Goal: Task Accomplishment & Management: Complete application form

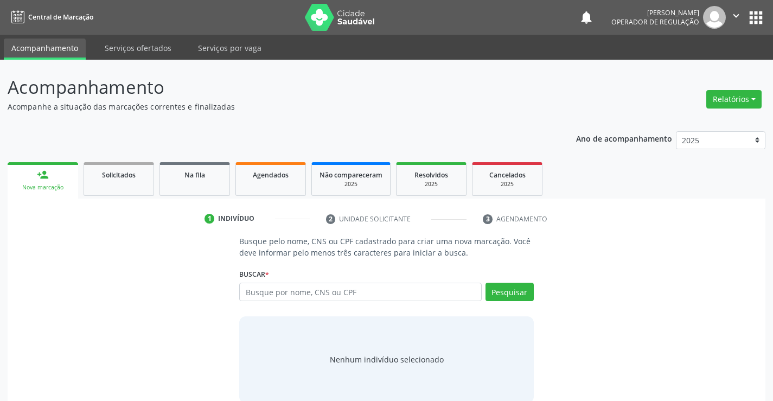
click at [277, 289] on input "text" at bounding box center [360, 291] width 242 height 18
type input "701007836314092"
click at [500, 289] on button "Pesquisar" at bounding box center [509, 291] width 48 height 18
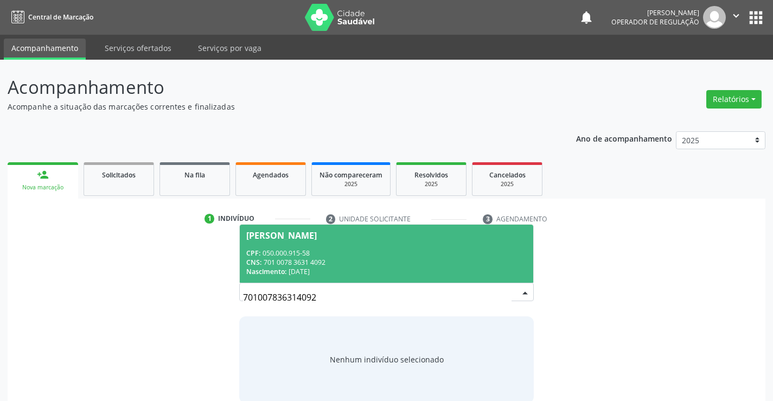
click at [342, 255] on div "CPF: 050.000.915-58" at bounding box center [386, 252] width 280 height 9
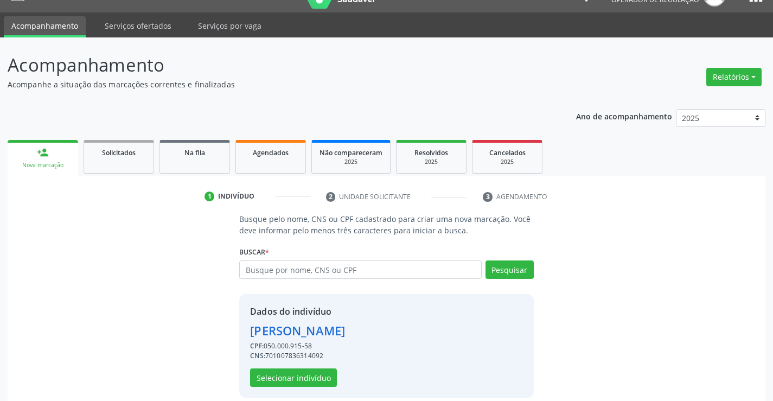
scroll to position [34, 0]
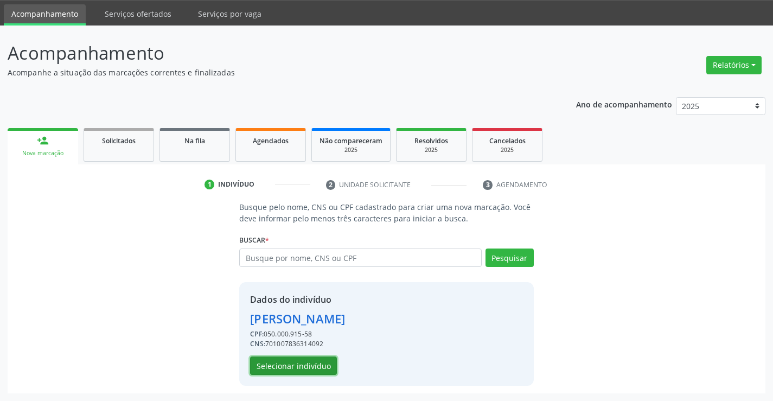
click at [304, 370] on button "Selecionar indivíduo" at bounding box center [293, 365] width 87 height 18
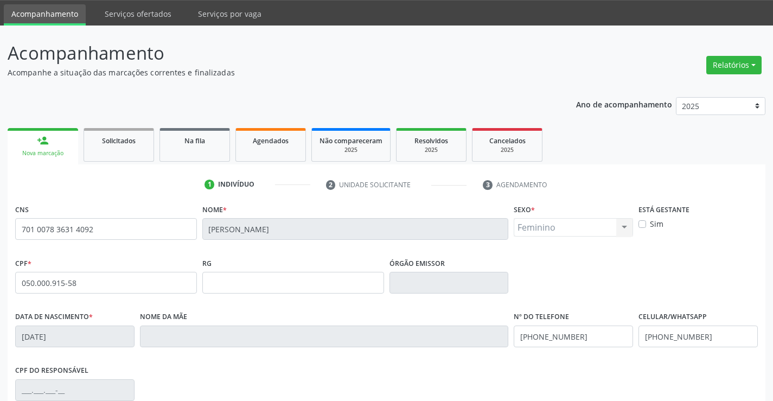
scroll to position [187, 0]
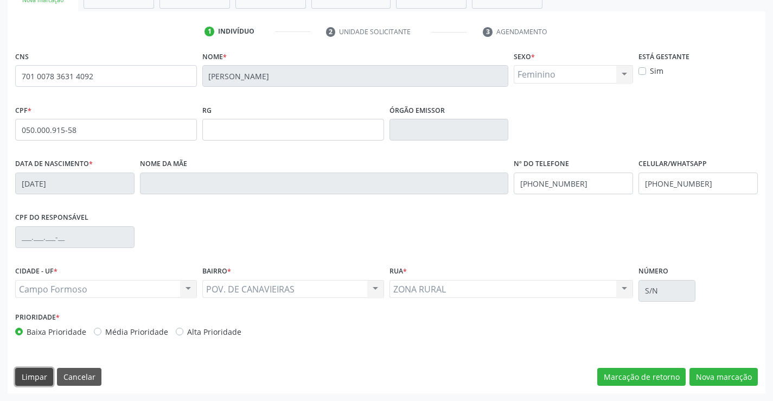
click at [25, 376] on button "Limpar" at bounding box center [34, 377] width 38 height 18
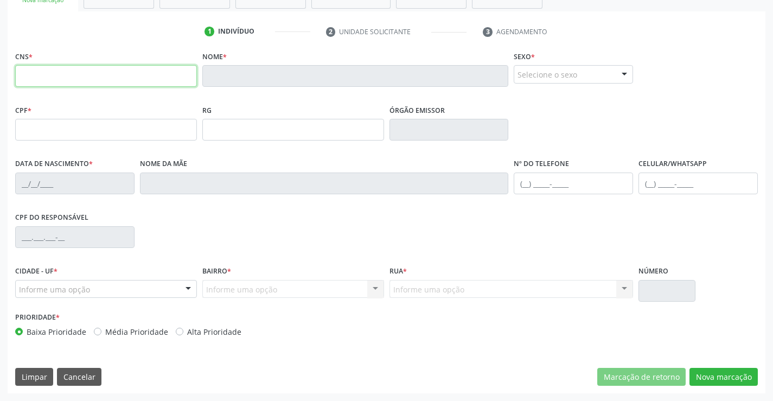
click at [89, 82] on input "text" at bounding box center [106, 76] width 182 height 22
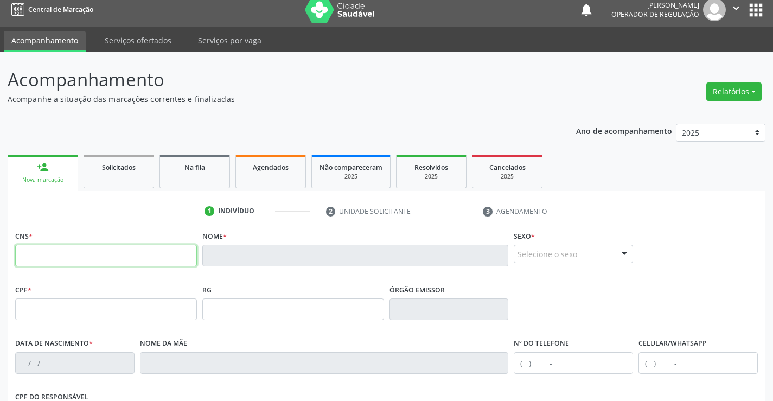
scroll to position [0, 0]
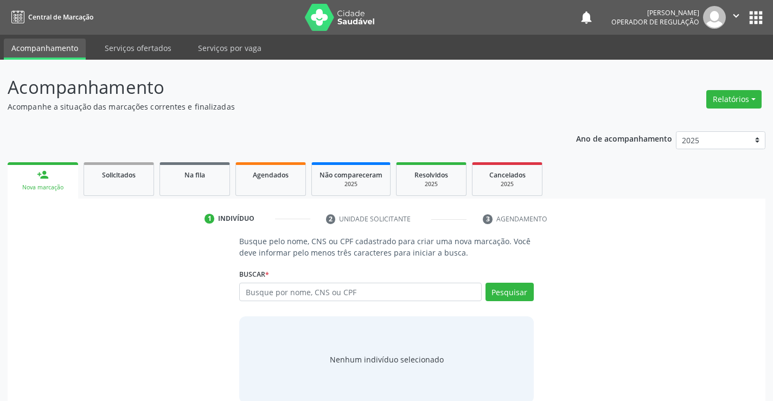
click at [422, 295] on input "text" at bounding box center [360, 291] width 242 height 18
type input "700005386831105"
click at [508, 291] on button "Pesquisar" at bounding box center [509, 291] width 48 height 18
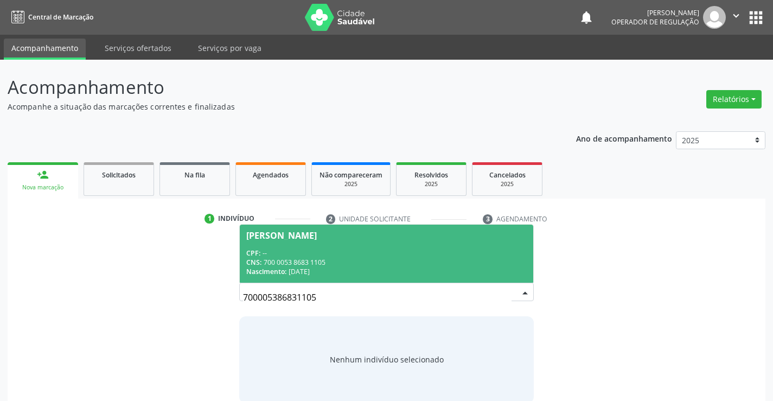
click at [429, 256] on div "CPF: --" at bounding box center [386, 252] width 280 height 9
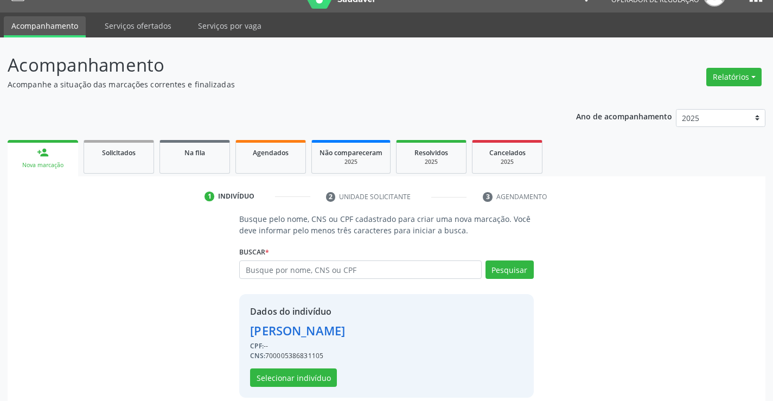
scroll to position [34, 0]
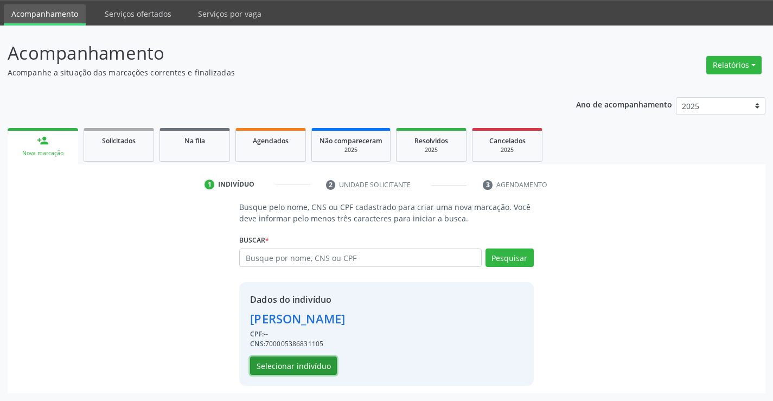
click at [322, 360] on button "Selecionar indivíduo" at bounding box center [293, 365] width 87 height 18
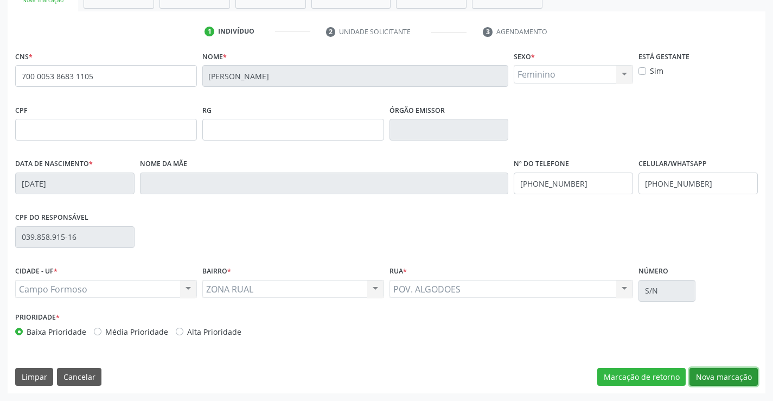
click at [714, 371] on button "Nova marcação" at bounding box center [723, 377] width 68 height 18
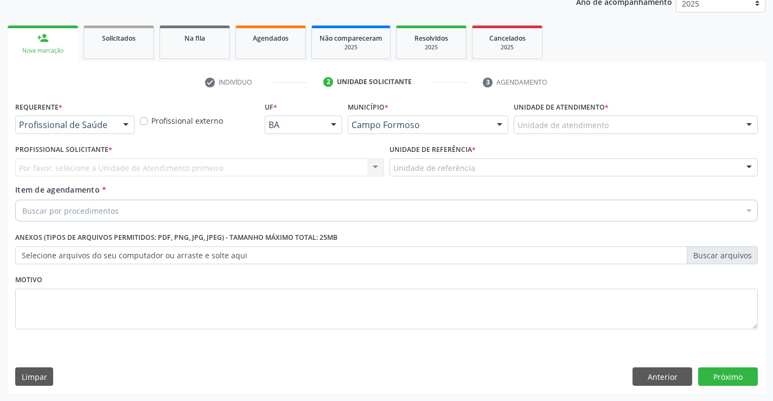
scroll to position [137, 0]
click at [102, 119] on div "Profissional de Saúde" at bounding box center [74, 124] width 119 height 18
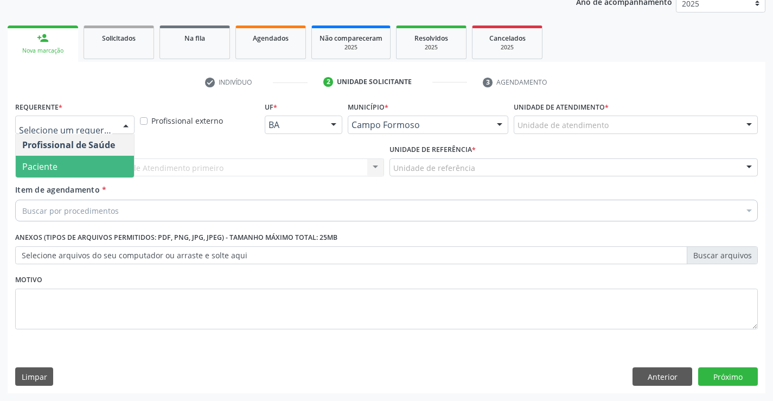
click at [107, 166] on span "Paciente" at bounding box center [75, 167] width 118 height 22
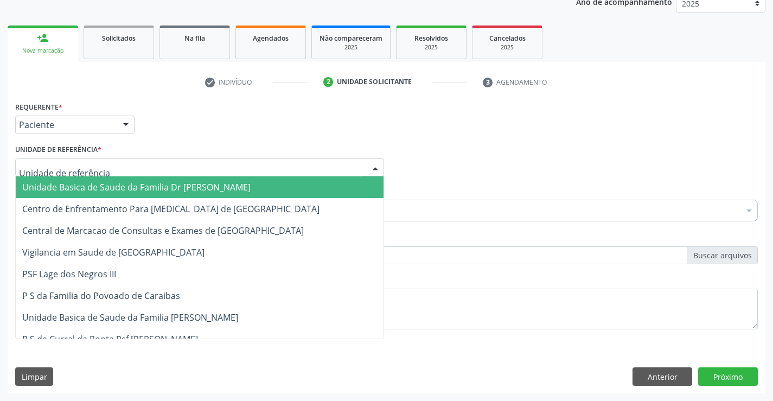
click at [138, 159] on div at bounding box center [199, 167] width 369 height 18
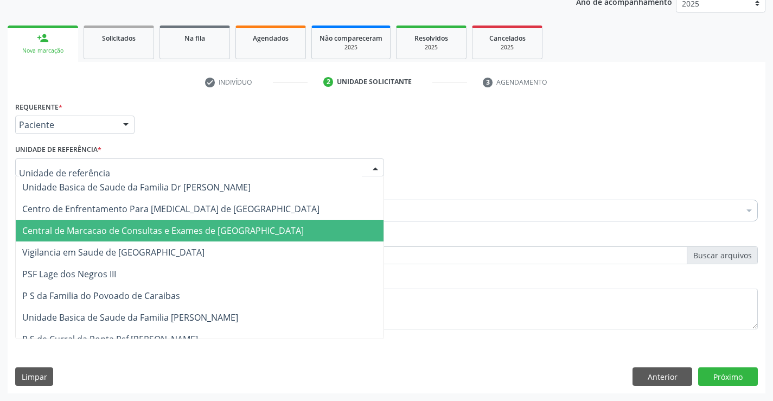
click at [156, 224] on span "Central de Marcacao de Consultas e Exames de [GEOGRAPHIC_DATA]" at bounding box center [200, 231] width 368 height 22
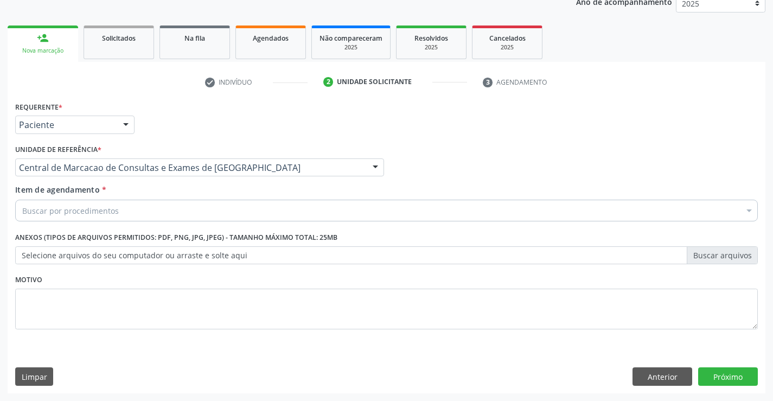
click at [150, 206] on div "Buscar por procedimentos" at bounding box center [386, 211] width 742 height 22
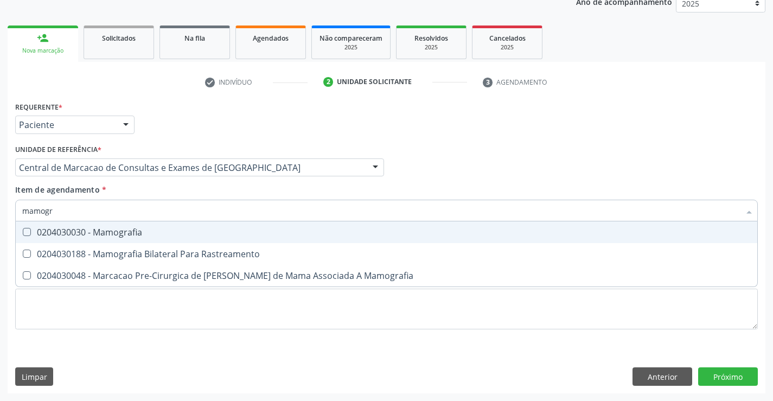
type input "mamogra"
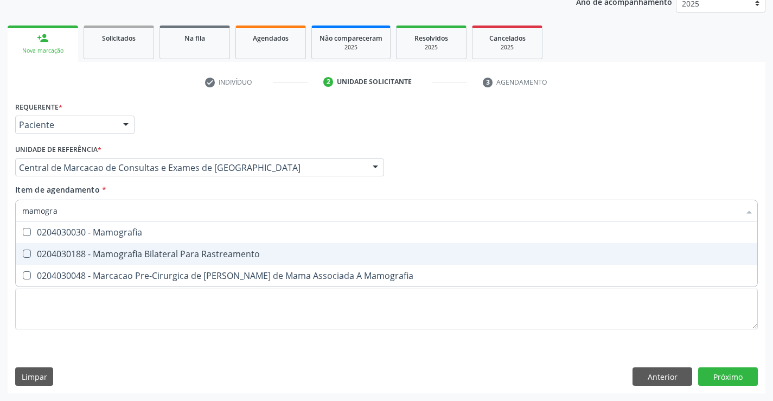
click at [192, 249] on div "0204030188 - Mamografia Bilateral Para Rastreamento" at bounding box center [386, 253] width 728 height 9
checkbox Rastreamento "true"
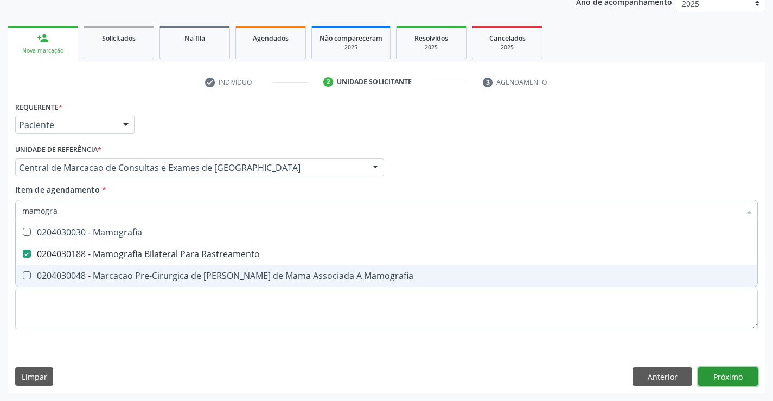
click at [703, 369] on div "Requerente * Paciente Profissional de Saúde Paciente Nenhum resultado encontrad…" at bounding box center [386, 246] width 757 height 294
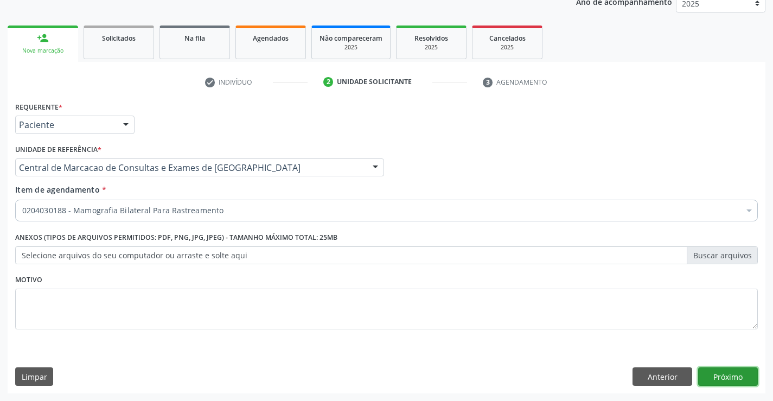
click at [716, 368] on button "Próximo" at bounding box center [728, 376] width 60 height 18
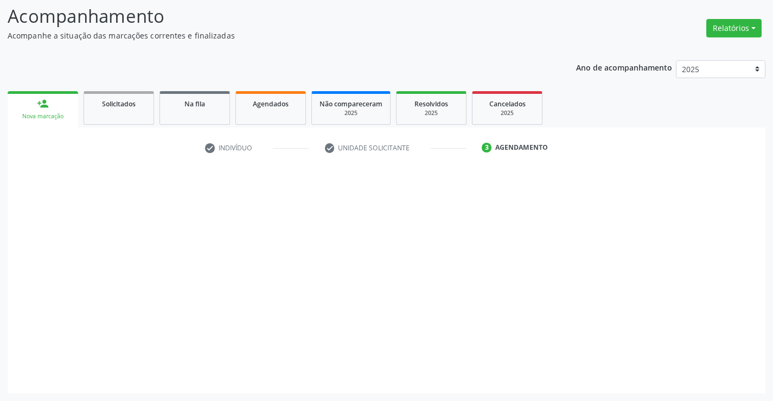
scroll to position [71, 0]
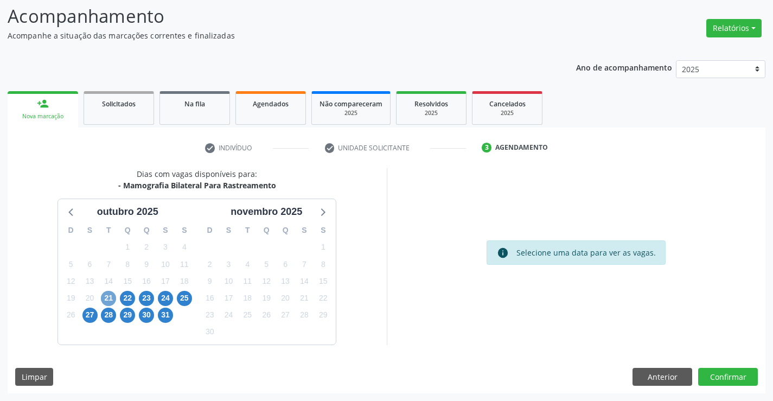
click at [104, 297] on span "21" at bounding box center [108, 298] width 15 height 15
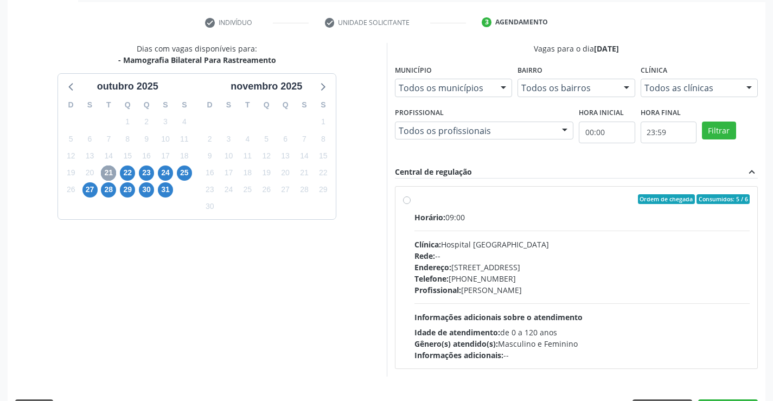
scroll to position [228, 0]
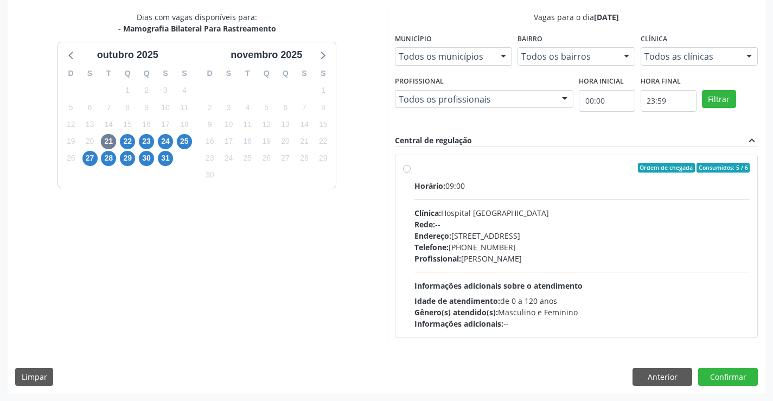
click at [516, 250] on div "Telefone: (74) 36451217" at bounding box center [582, 246] width 336 height 11
click at [410, 172] on input "Ordem de chegada Consumidos: 5 / 6 Horário: 09:00 Clínica: Hospital Sao Francis…" at bounding box center [407, 168] width 8 height 10
radio input "true"
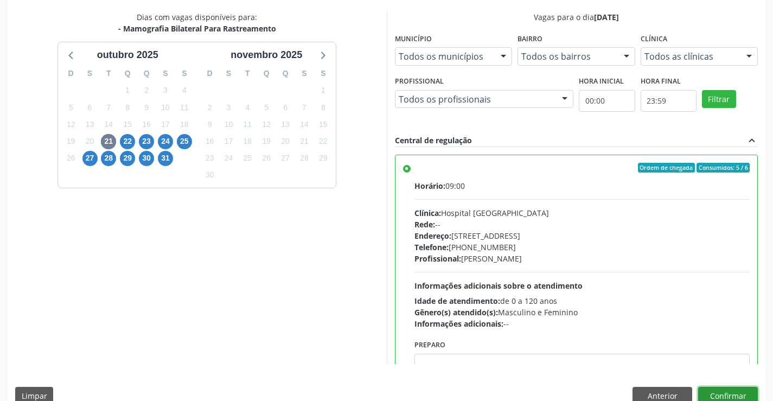
click at [709, 388] on button "Confirmar" at bounding box center [728, 396] width 60 height 18
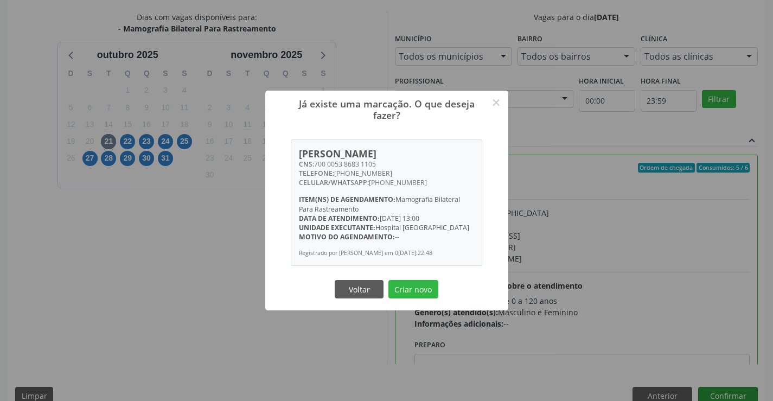
click at [388, 280] on button "Criar novo" at bounding box center [413, 289] width 50 height 18
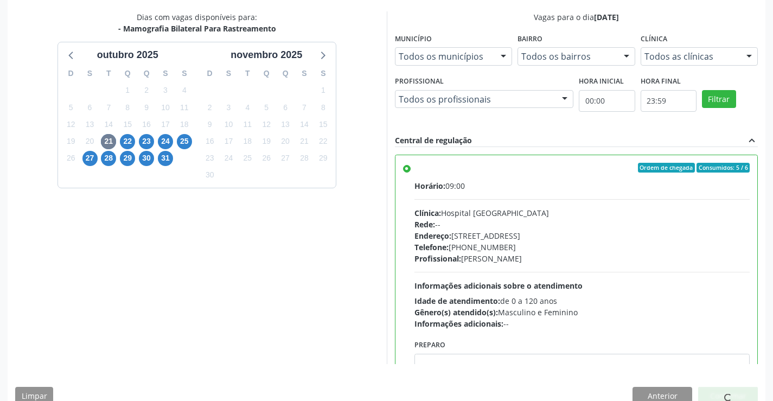
scroll to position [0, 0]
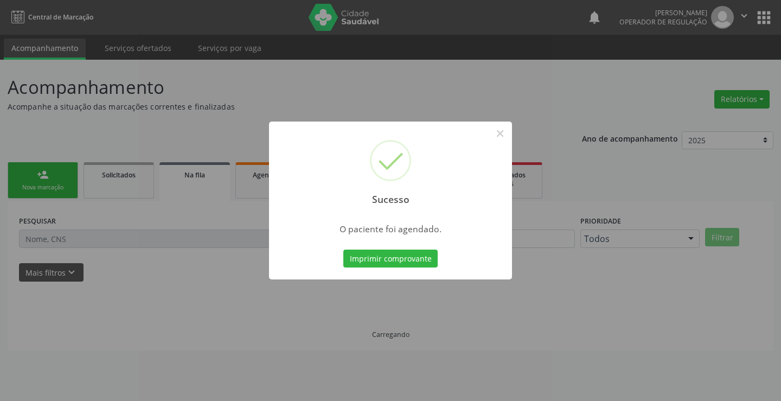
click at [343, 249] on button "Imprimir comprovante" at bounding box center [390, 258] width 94 height 18
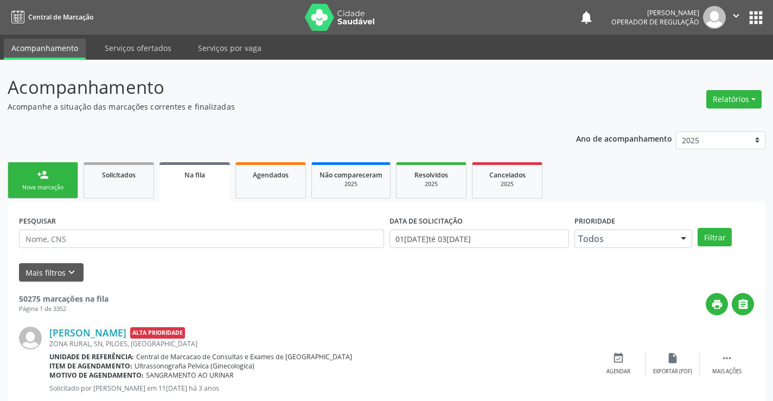
click at [55, 175] on link "person_add Nova marcação" at bounding box center [43, 180] width 70 height 36
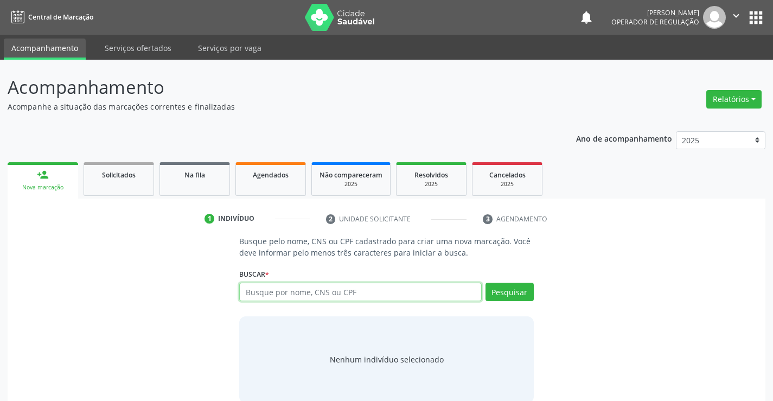
click at [317, 294] on input "text" at bounding box center [360, 291] width 242 height 18
paste input "00 0053 8683 1105"
type input "00 0053 8683 1105"
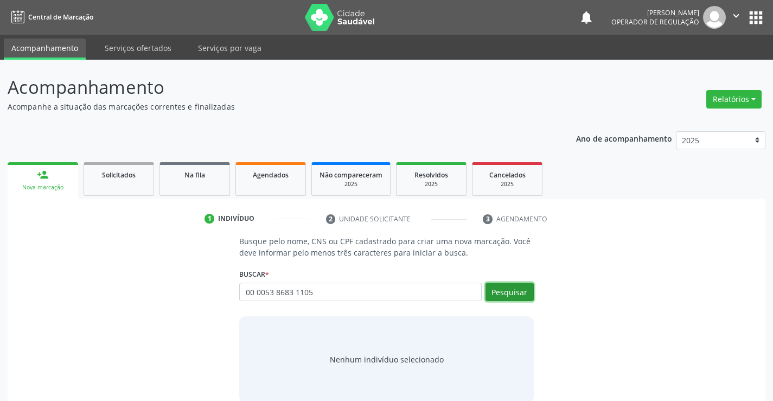
click at [514, 290] on button "Pesquisar" at bounding box center [509, 291] width 48 height 18
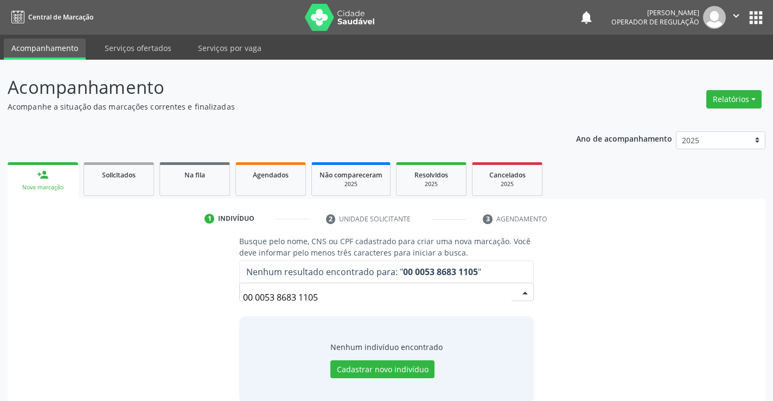
drag, startPoint x: 244, startPoint y: 297, endPoint x: 255, endPoint y: 304, distance: 13.2
click at [243, 297] on input "00 0053 8683 1105" at bounding box center [377, 297] width 268 height 22
type input "700 0053 8683 1105"
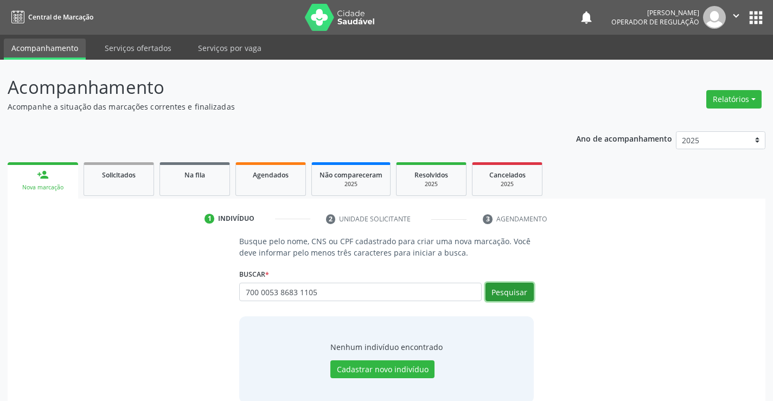
click at [500, 294] on button "Pesquisar" at bounding box center [509, 291] width 48 height 18
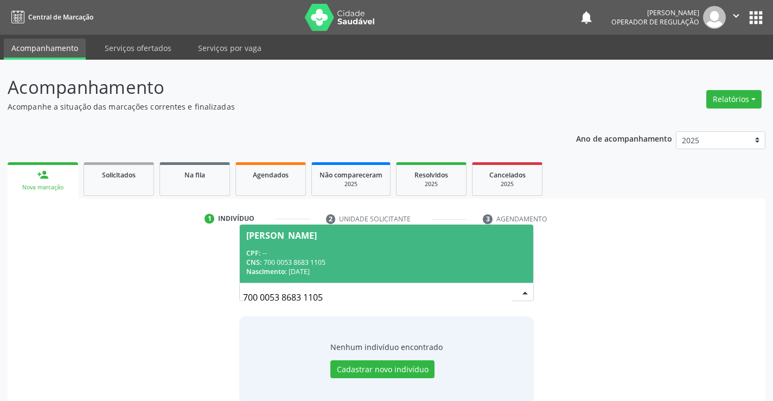
click at [388, 256] on div "CPF: --" at bounding box center [386, 252] width 280 height 9
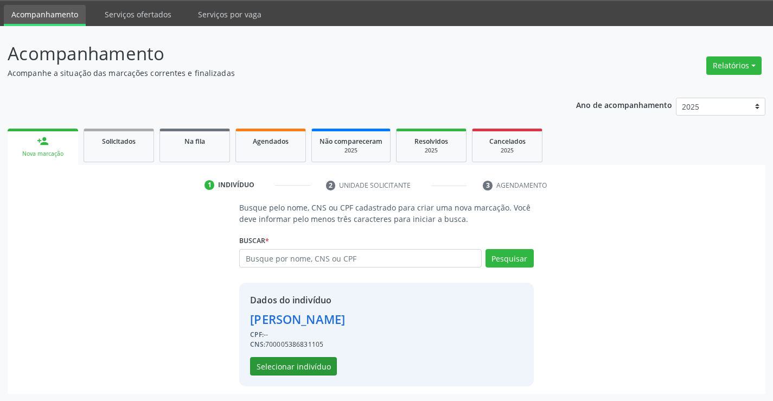
scroll to position [34, 0]
click at [292, 364] on button "Selecionar indivíduo" at bounding box center [293, 365] width 87 height 18
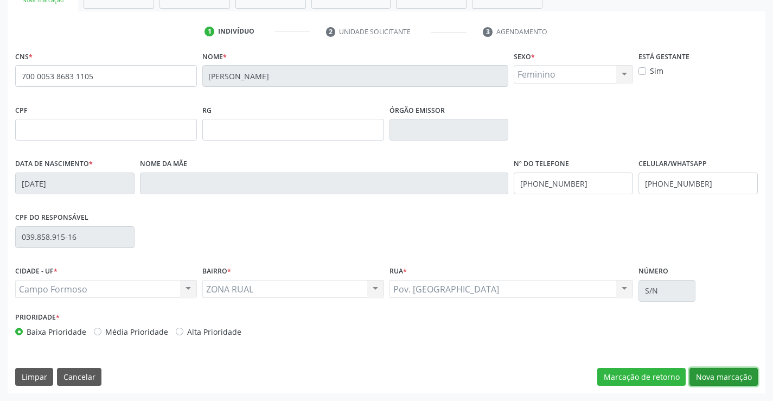
click at [739, 377] on button "Nova marcação" at bounding box center [723, 377] width 68 height 18
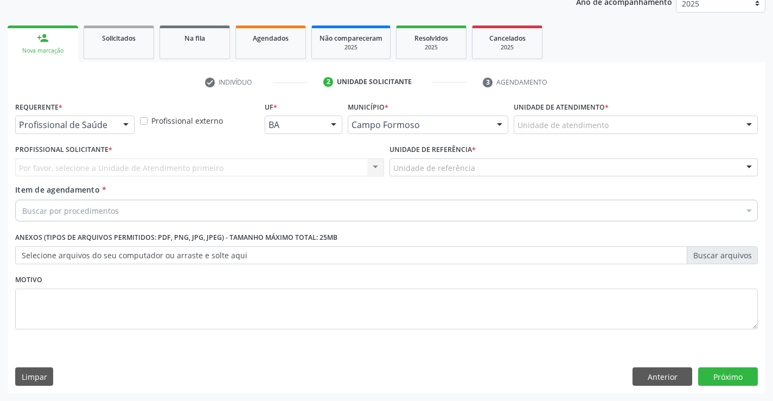
drag, startPoint x: 55, startPoint y: 124, endPoint x: 66, endPoint y: 178, distance: 55.4
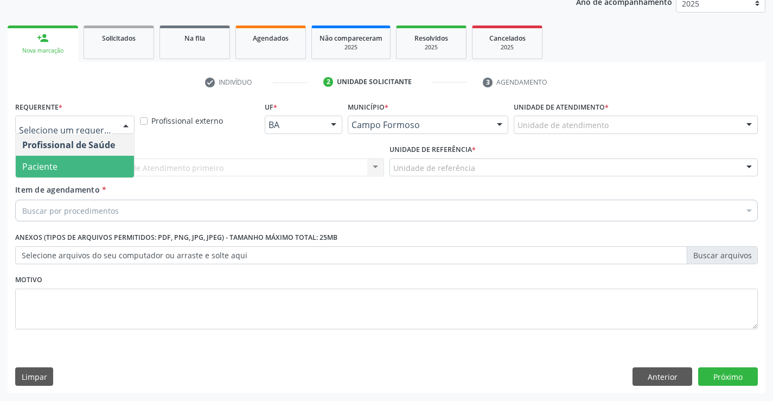
click at [75, 174] on span "Paciente" at bounding box center [75, 167] width 118 height 22
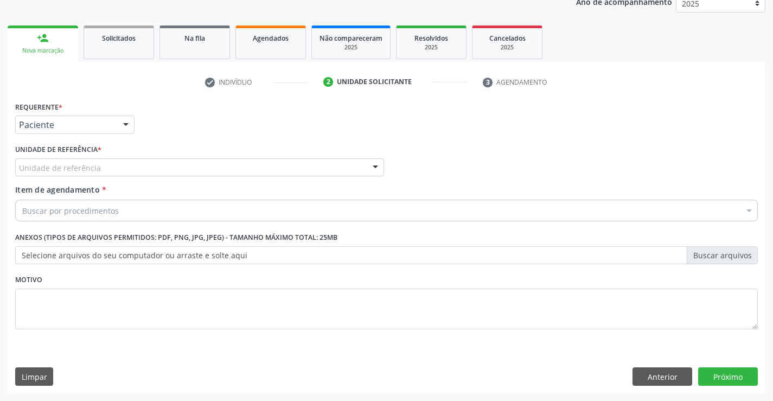
drag, startPoint x: 117, startPoint y: 168, endPoint x: 118, endPoint y: 203, distance: 35.3
click at [119, 177] on div "Unidade de referência Unidade Basica de Saude da Familia Dr [PERSON_NAME] Centr…" at bounding box center [199, 167] width 369 height 18
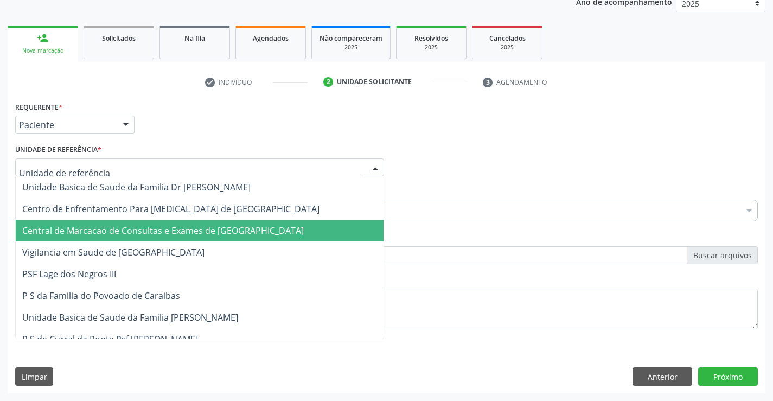
click at [123, 227] on span "Central de Marcacao de Consultas e Exames de [GEOGRAPHIC_DATA]" at bounding box center [162, 230] width 281 height 12
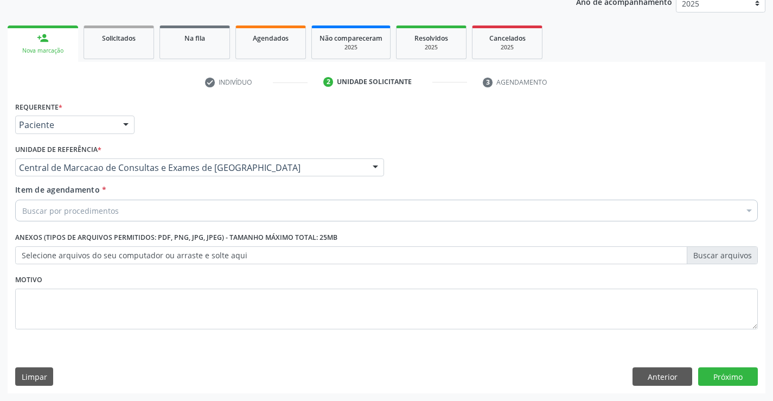
click at [142, 211] on div "Buscar por procedimentos" at bounding box center [386, 211] width 742 height 22
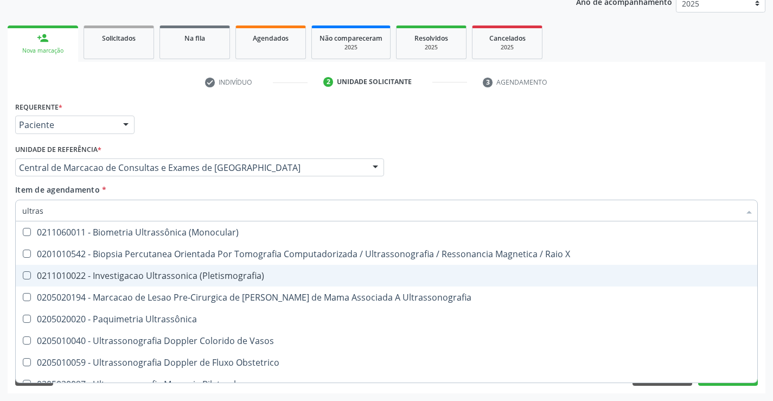
type input "ultrass"
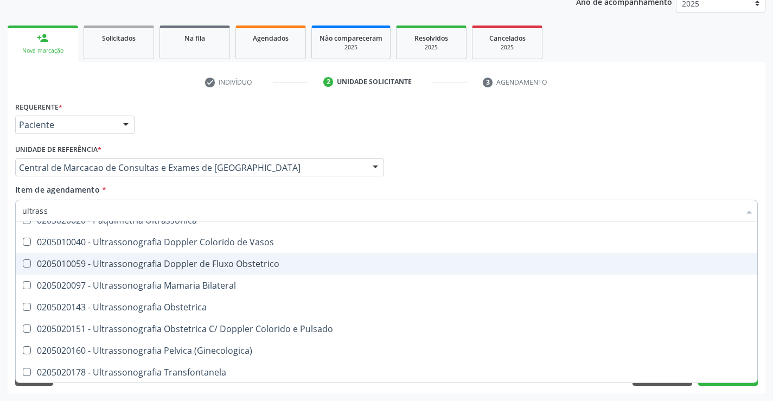
scroll to position [108, 0]
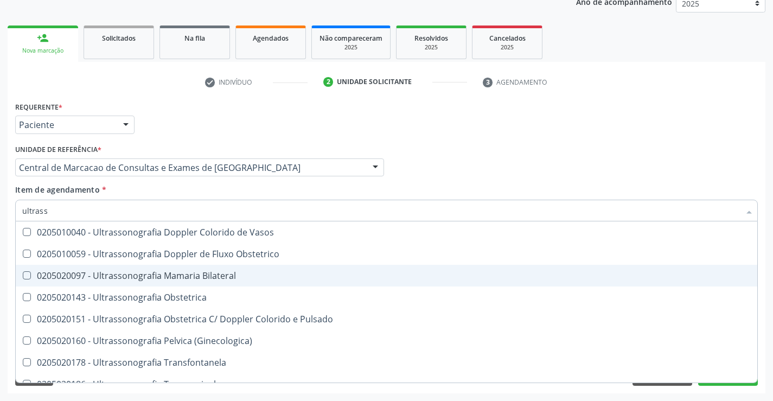
click at [279, 281] on span "0205020097 - Ultrassonografia Mamaria Bilateral" at bounding box center [386, 276] width 741 height 22
checkbox Bilateral "true"
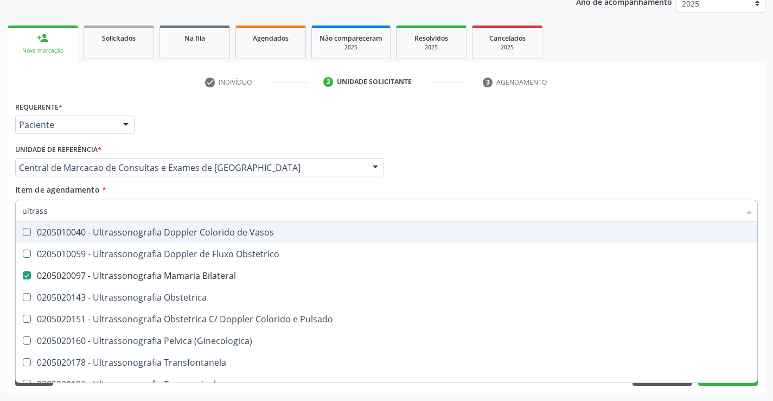
click at [500, 168] on div "Profissional Solicitante Por favor, selecione a Unidade de Atendimento primeiro…" at bounding box center [386, 163] width 748 height 42
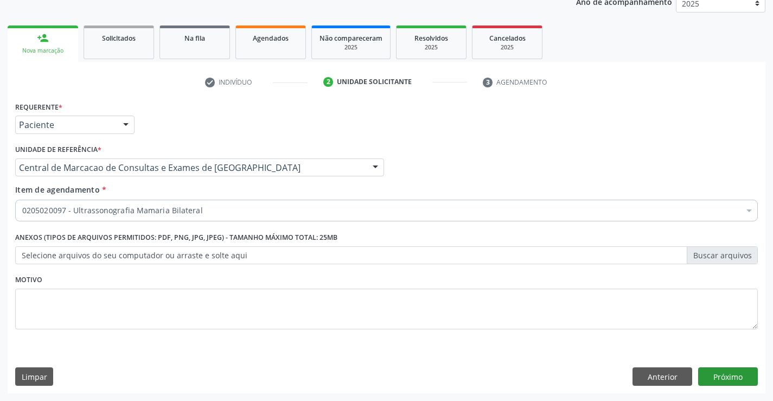
scroll to position [0, 0]
click at [715, 374] on button "Próximo" at bounding box center [728, 376] width 60 height 18
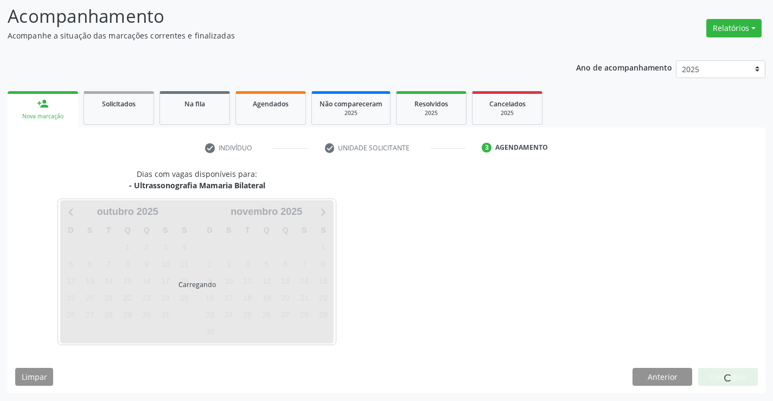
scroll to position [71, 0]
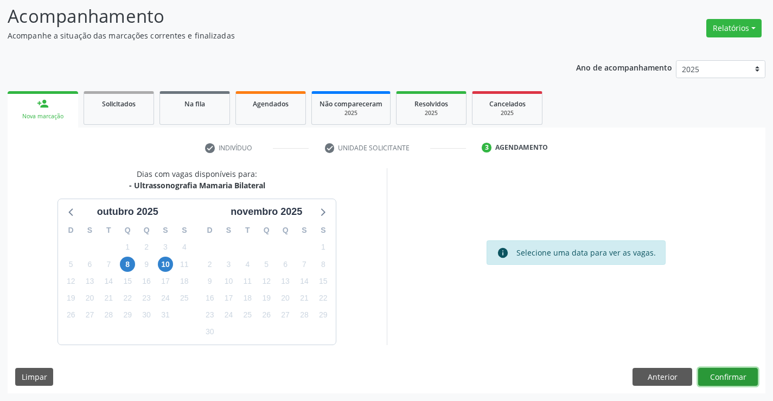
click at [737, 378] on button "Confirmar" at bounding box center [728, 377] width 60 height 18
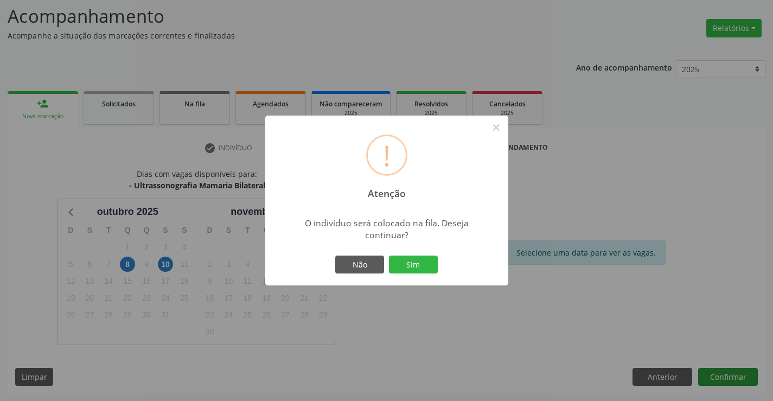
click at [389, 255] on button "Sim" at bounding box center [413, 264] width 49 height 18
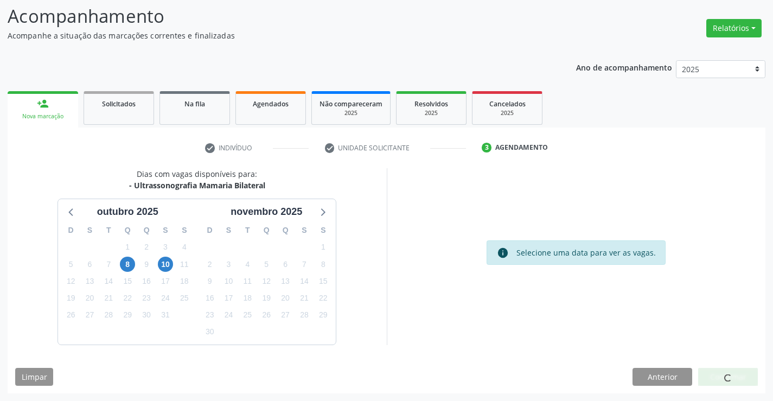
scroll to position [0, 0]
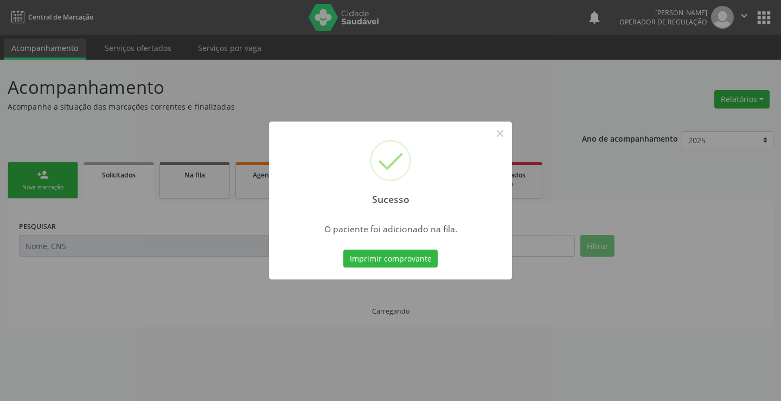
click at [343, 249] on button "Imprimir comprovante" at bounding box center [390, 258] width 94 height 18
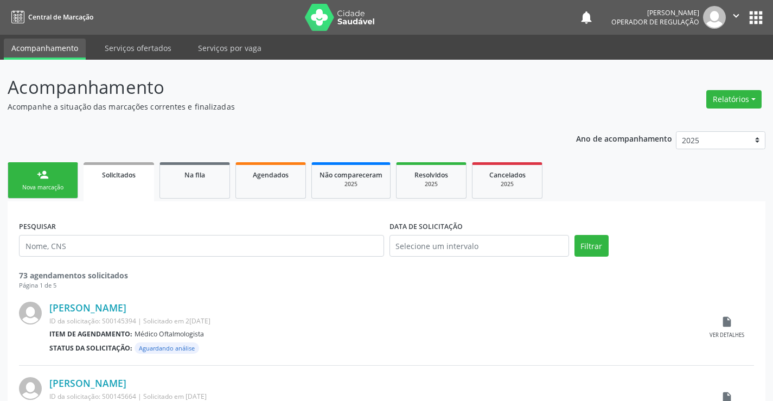
click at [46, 178] on div "person_add" at bounding box center [43, 175] width 12 height 12
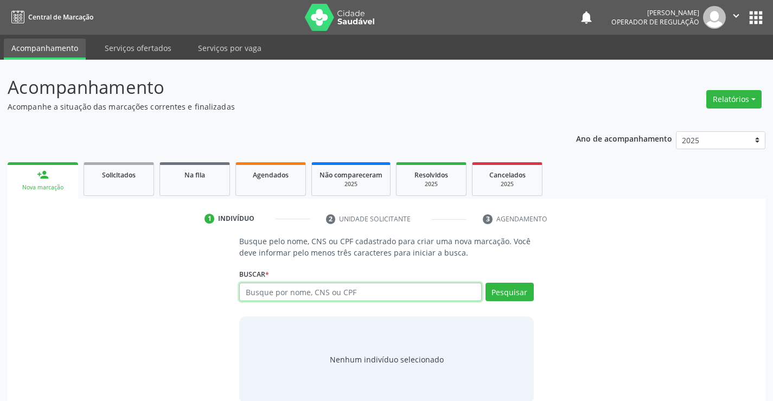
click at [400, 292] on input "text" at bounding box center [360, 291] width 242 height 18
type input "700008223473806"
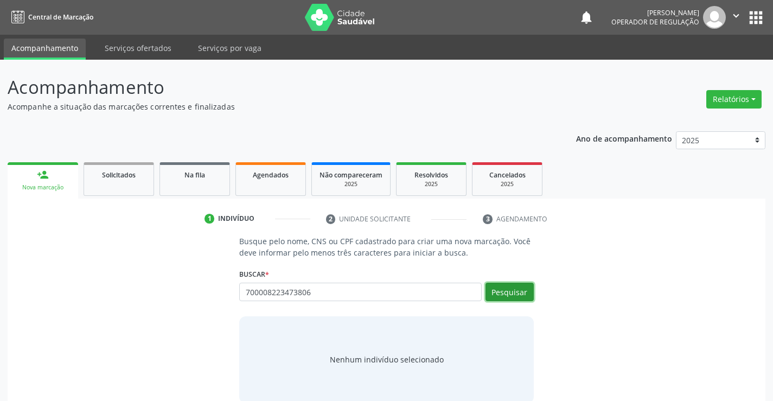
click at [526, 285] on button "Pesquisar" at bounding box center [509, 291] width 48 height 18
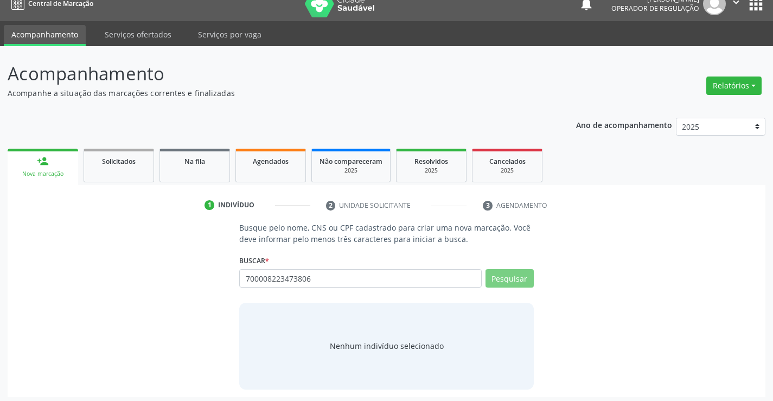
scroll to position [17, 0]
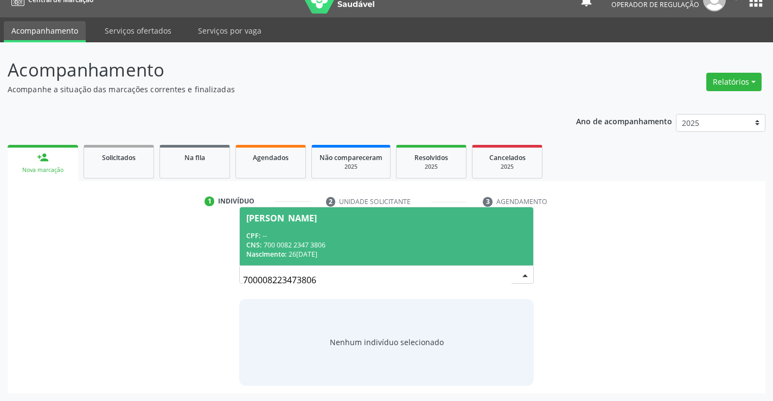
click at [436, 236] on div "CPF: --" at bounding box center [386, 235] width 280 height 9
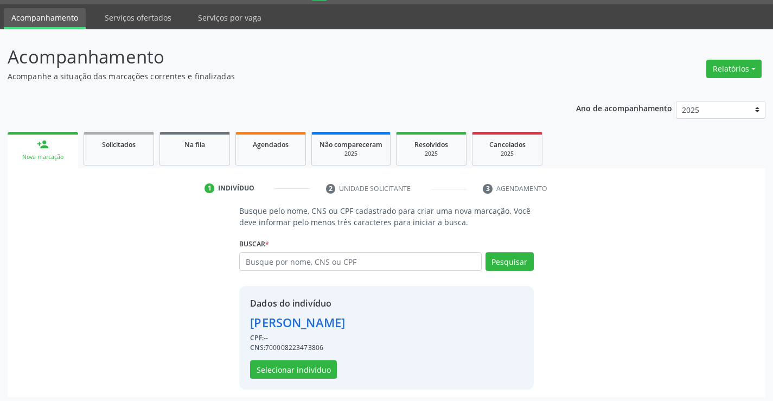
scroll to position [34, 0]
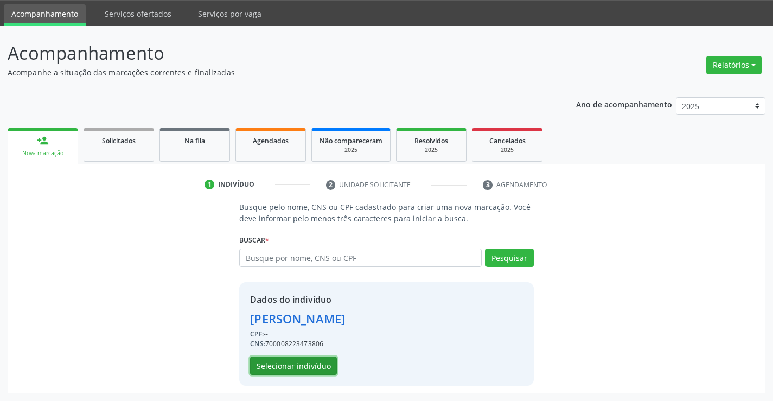
click at [289, 362] on button "Selecionar indivíduo" at bounding box center [293, 365] width 87 height 18
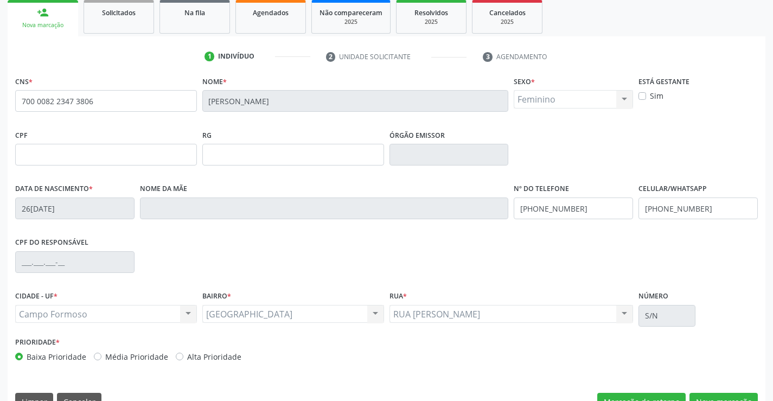
scroll to position [187, 0]
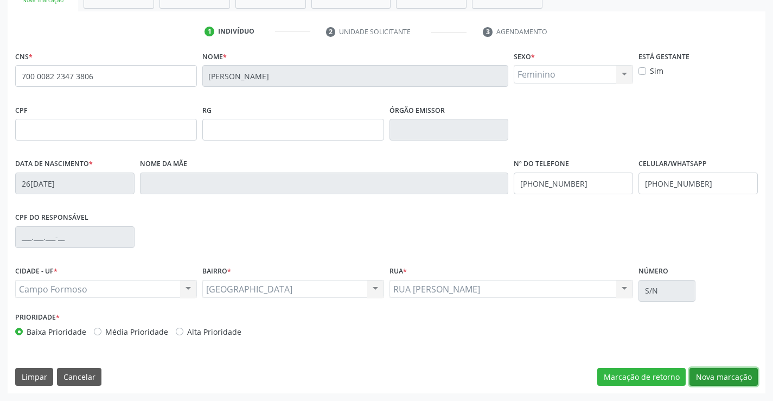
click at [710, 374] on button "Nova marcação" at bounding box center [723, 377] width 68 height 18
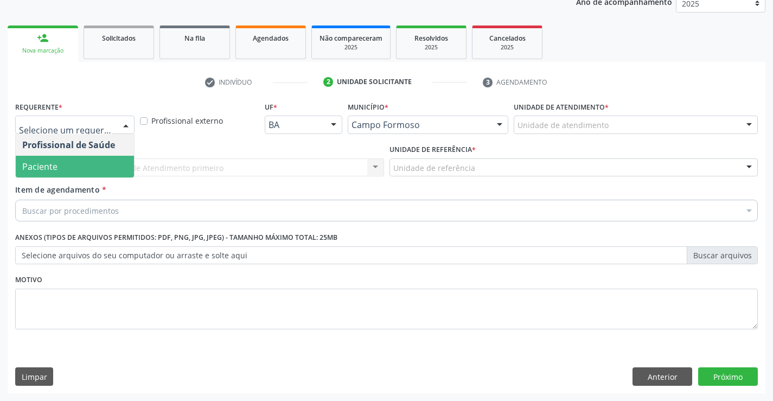
click at [85, 167] on span "Paciente" at bounding box center [75, 167] width 118 height 22
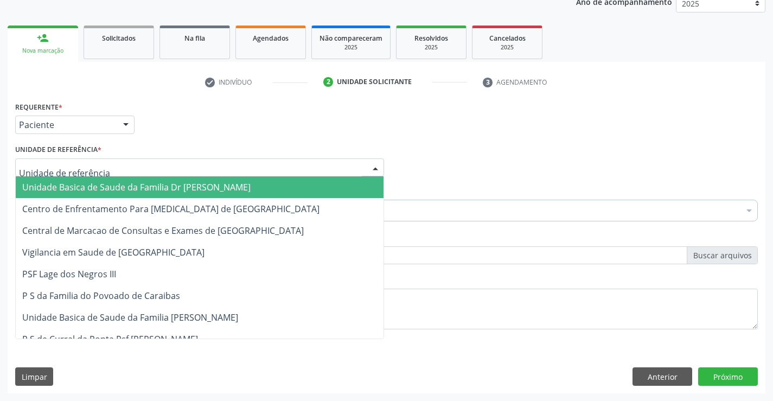
click at [137, 167] on div at bounding box center [199, 167] width 369 height 18
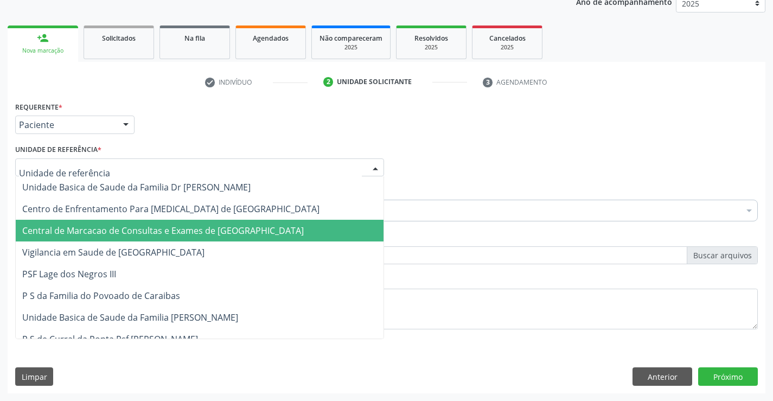
click at [130, 226] on span "Central de Marcacao de Consultas e Exames de [GEOGRAPHIC_DATA]" at bounding box center [162, 230] width 281 height 12
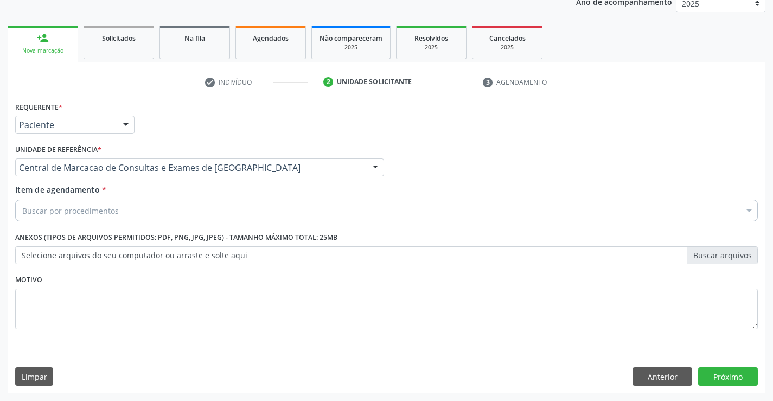
click at [133, 210] on div "Buscar por procedimentos" at bounding box center [386, 211] width 742 height 22
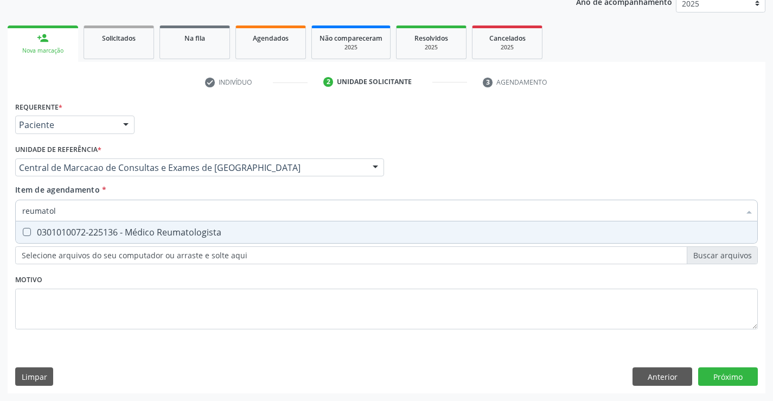
type input "reumatolo"
click at [190, 234] on div "0301010072-225136 - Médico Reumatologista" at bounding box center [386, 232] width 728 height 9
checkbox Reumatologista "true"
click at [717, 369] on div "Requerente * Paciente Profissional de Saúde Paciente Nenhum resultado encontrad…" at bounding box center [386, 246] width 757 height 294
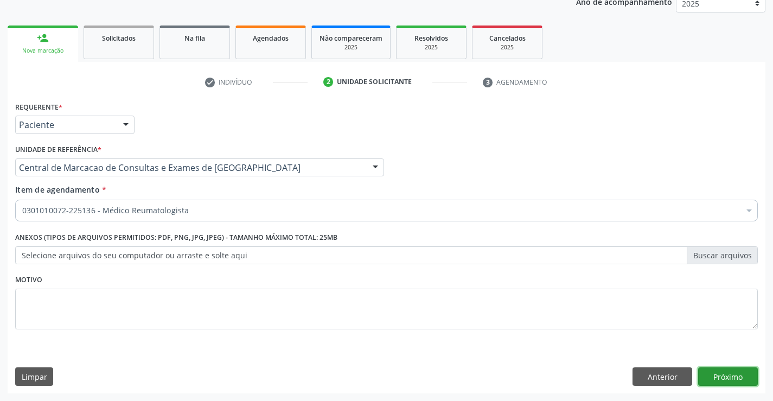
click at [730, 372] on button "Próximo" at bounding box center [728, 376] width 60 height 18
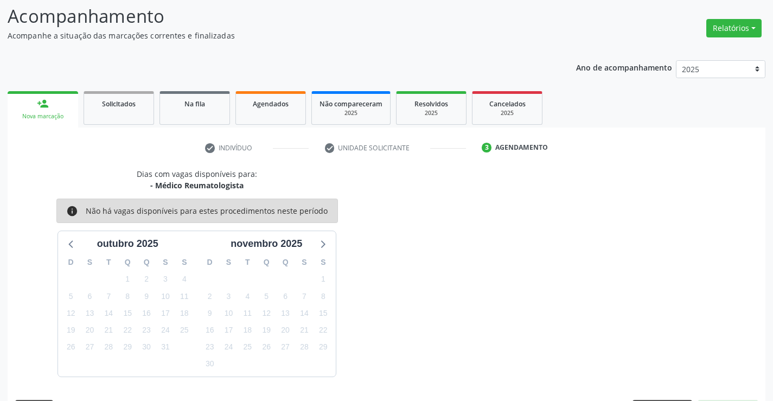
scroll to position [103, 0]
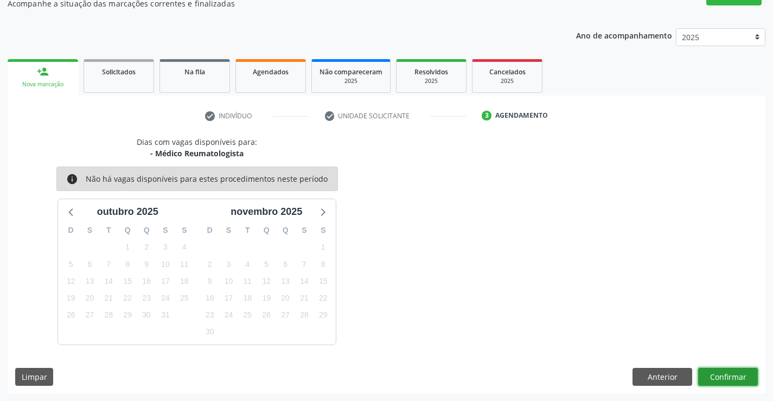
click at [730, 373] on button "Confirmar" at bounding box center [728, 377] width 60 height 18
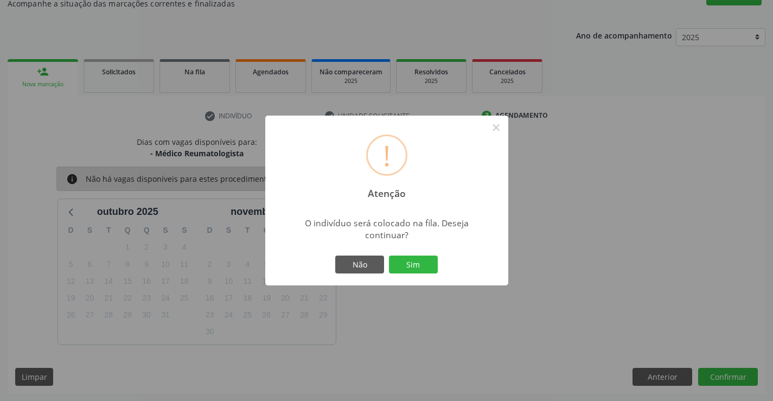
click at [729, 374] on div "! Atenção × O indivíduo será colocado na fila. Deseja continuar? Não Sim" at bounding box center [386, 200] width 773 height 401
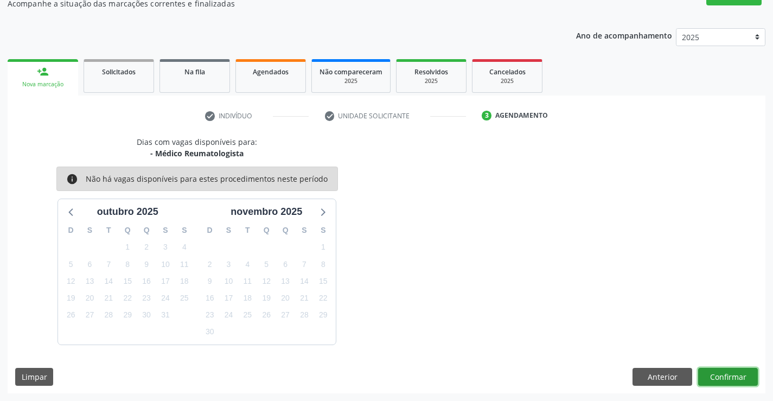
click at [698, 368] on button "Confirmar" at bounding box center [728, 377] width 60 height 18
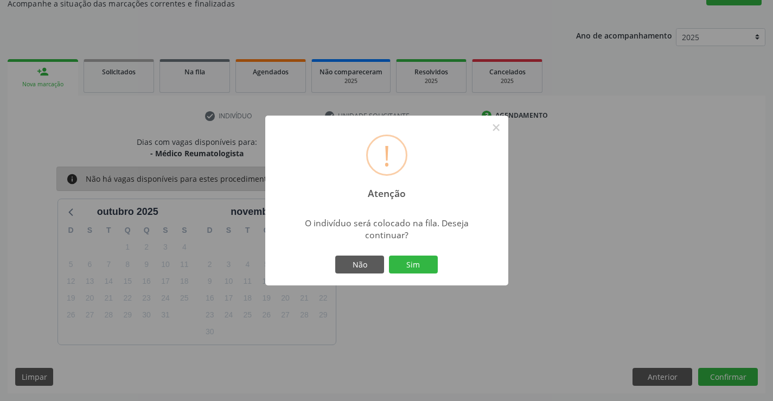
click at [389, 255] on button "Sim" at bounding box center [413, 264] width 49 height 18
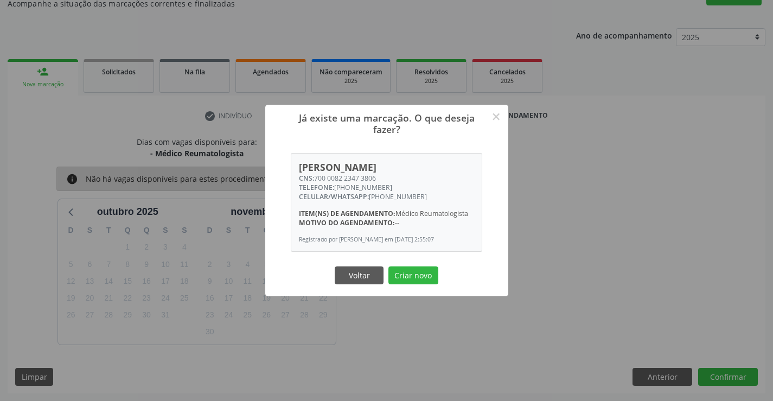
click at [388, 266] on button "Criar novo" at bounding box center [413, 275] width 50 height 18
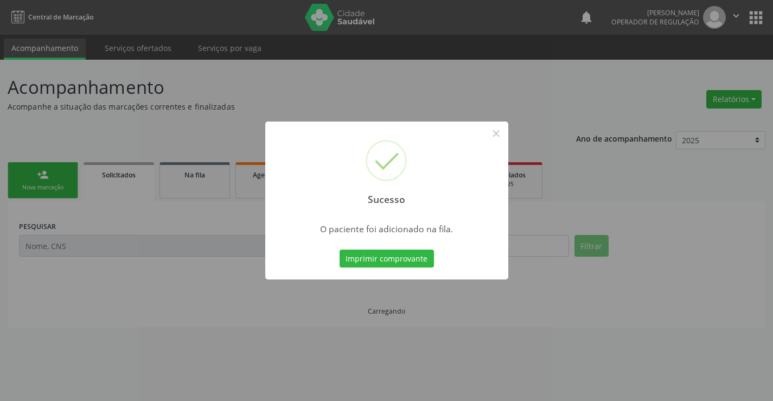
scroll to position [0, 0]
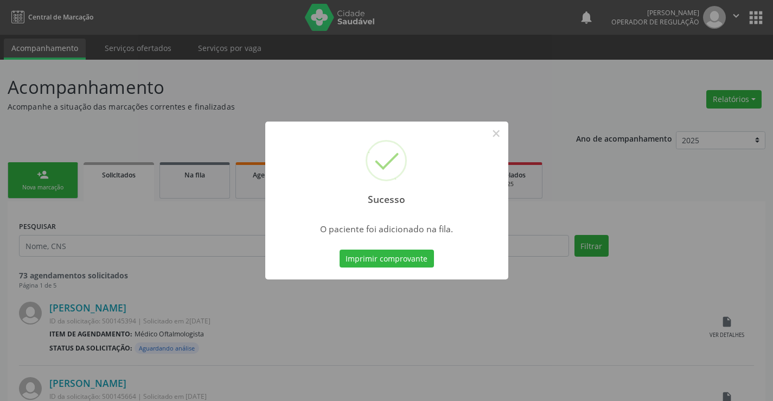
click at [339, 249] on button "Imprimir comprovante" at bounding box center [386, 258] width 94 height 18
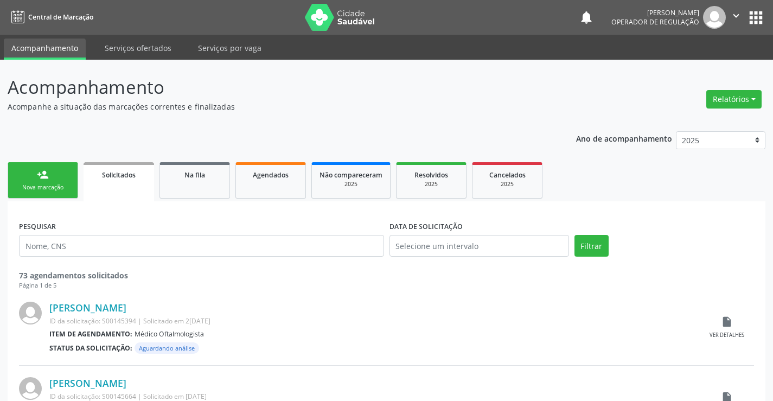
click at [64, 179] on link "person_add Nova marcação" at bounding box center [43, 180] width 70 height 36
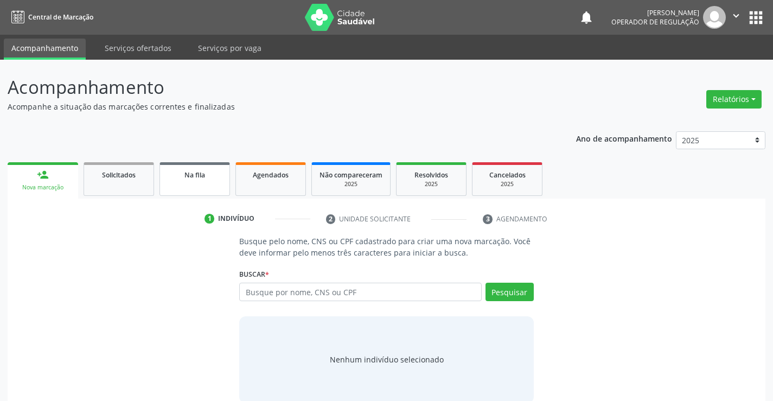
click at [206, 176] on div "Na fila" at bounding box center [195, 174] width 54 height 11
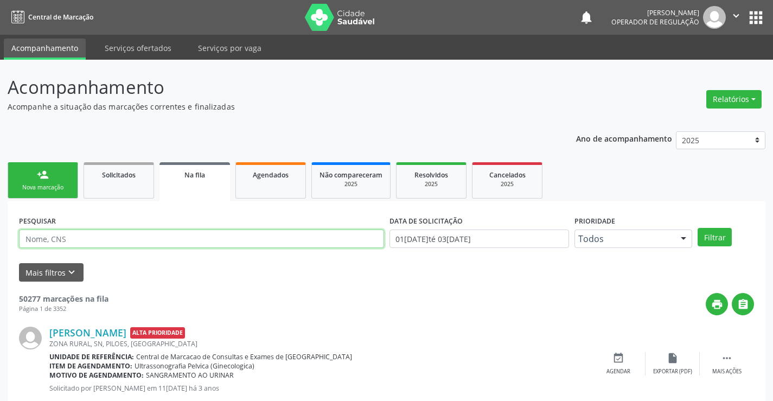
click at [149, 236] on input "text" at bounding box center [201, 238] width 365 height 18
type input "700305932910935"
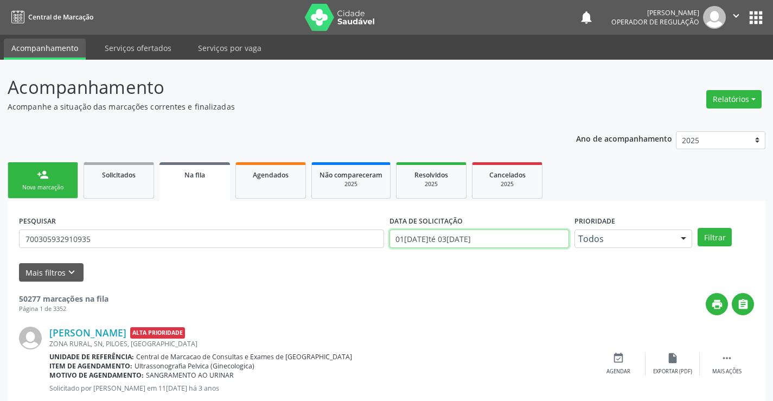
click at [485, 237] on input "[DATE] até [DATE]" at bounding box center [478, 238] width 179 height 18
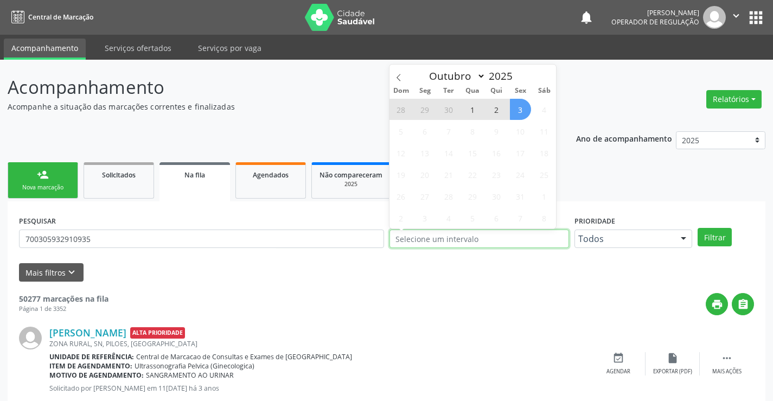
type input "2023"
select select "0"
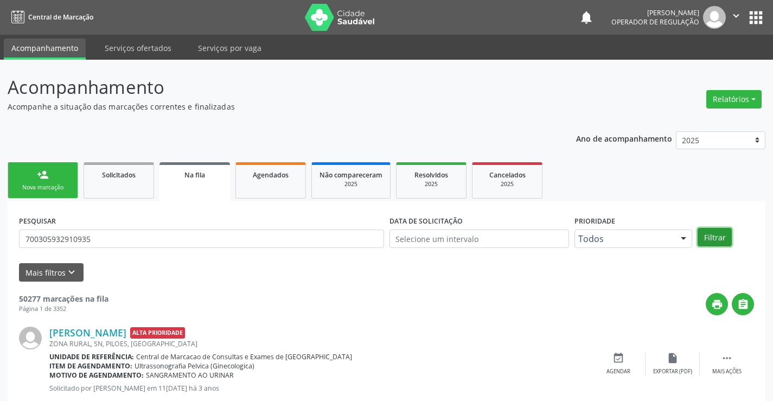
click at [727, 238] on button "Filtrar" at bounding box center [714, 237] width 34 height 18
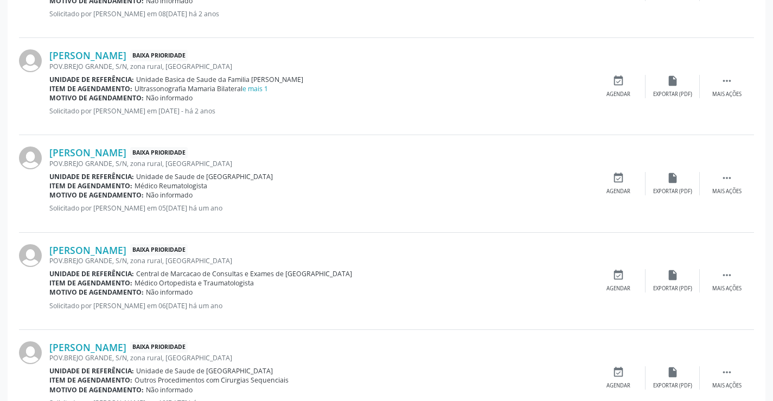
scroll to position [1431, 0]
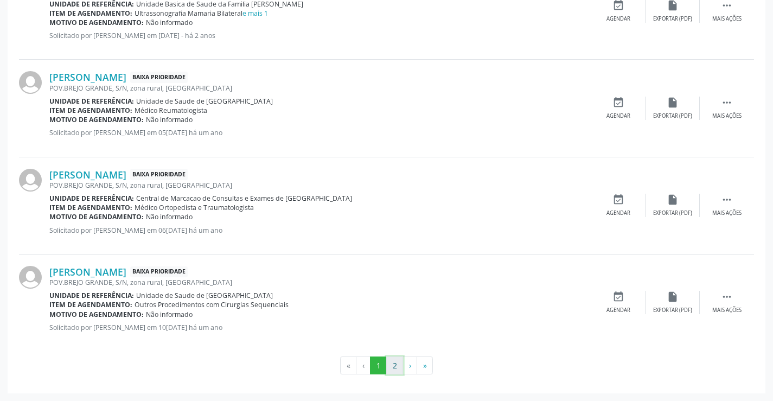
click at [397, 361] on button "2" at bounding box center [394, 365] width 17 height 18
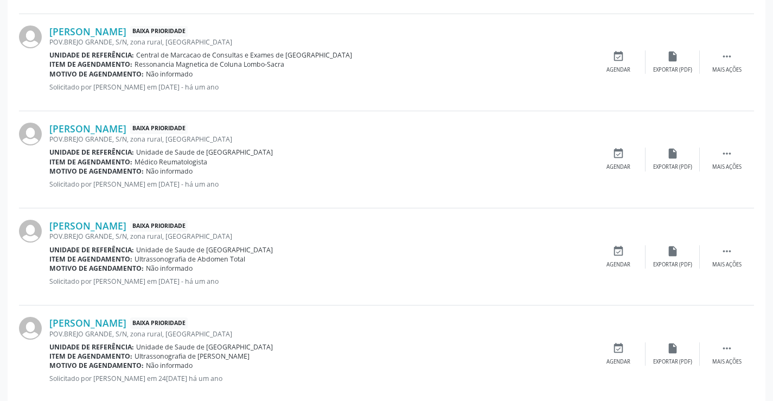
scroll to position [586, 0]
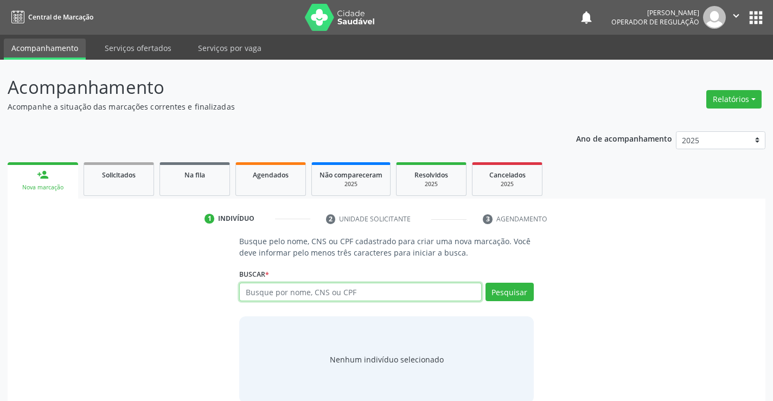
click at [272, 298] on input "text" at bounding box center [360, 291] width 242 height 18
type input "706508331323393"
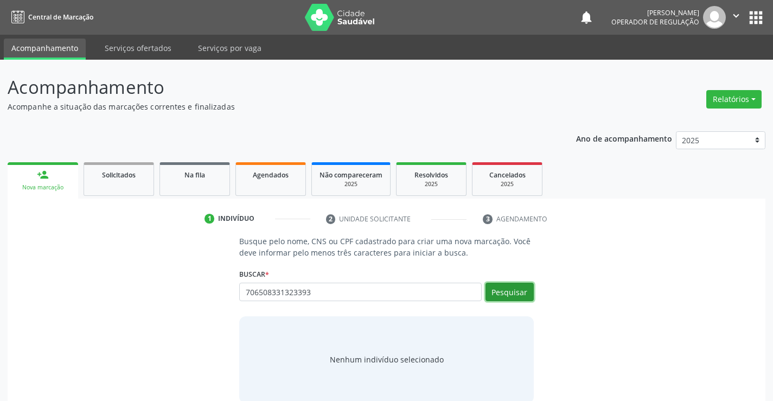
click at [510, 286] on button "Pesquisar" at bounding box center [509, 291] width 48 height 18
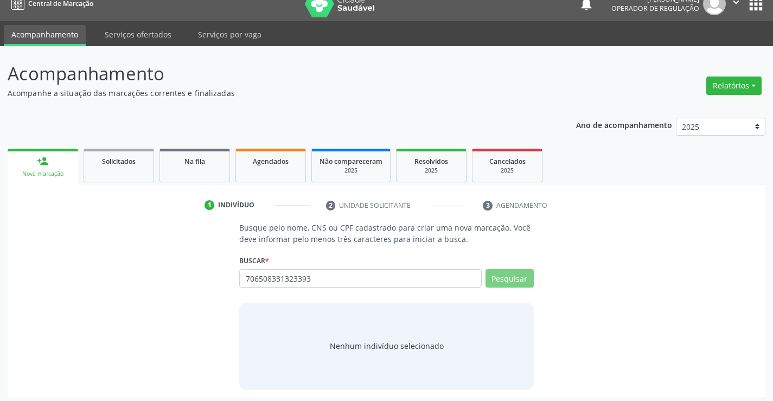
scroll to position [17, 0]
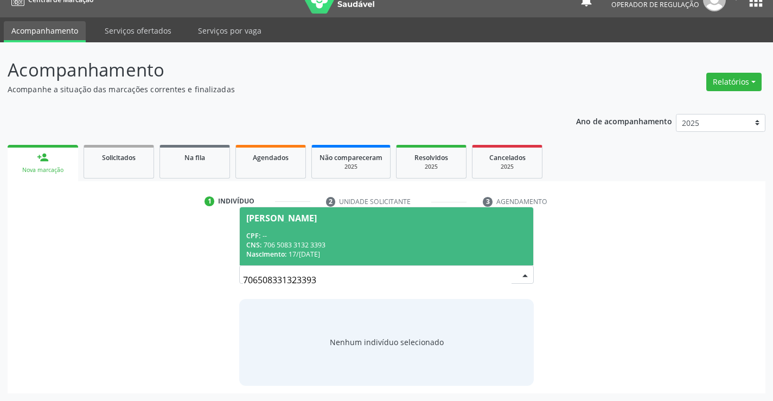
click at [404, 257] on div "Nascimento: 17/[DATE]" at bounding box center [386, 253] width 280 height 9
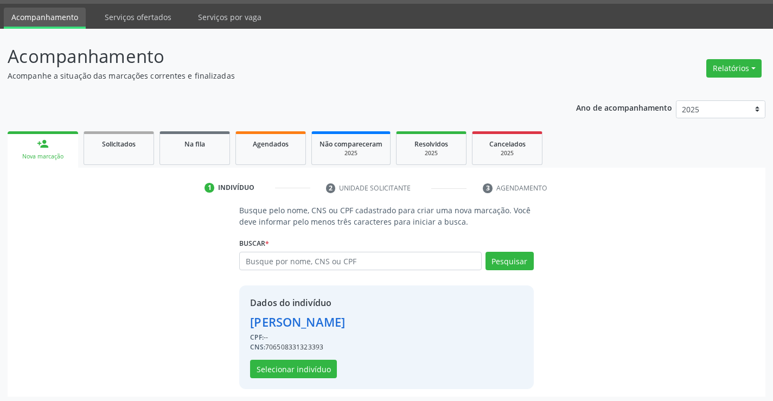
scroll to position [34, 0]
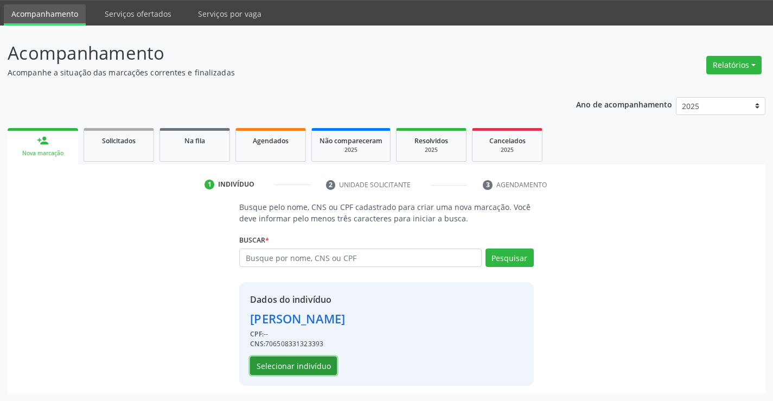
click at [328, 363] on button "Selecionar indivíduo" at bounding box center [293, 365] width 87 height 18
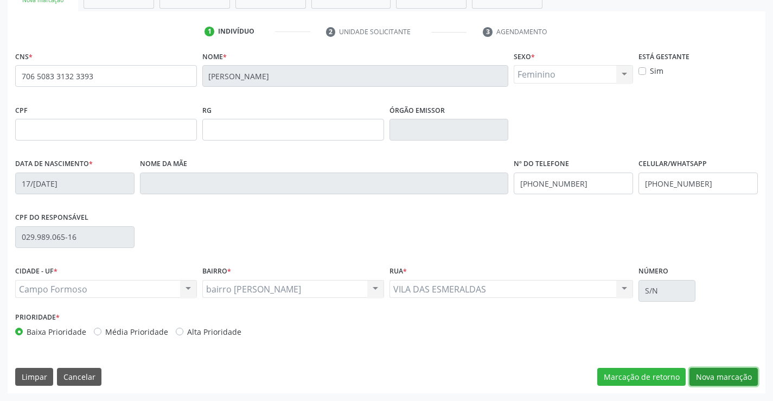
drag, startPoint x: 712, startPoint y: 377, endPoint x: 691, endPoint y: 362, distance: 26.0
click at [712, 378] on button "Nova marcação" at bounding box center [723, 377] width 68 height 18
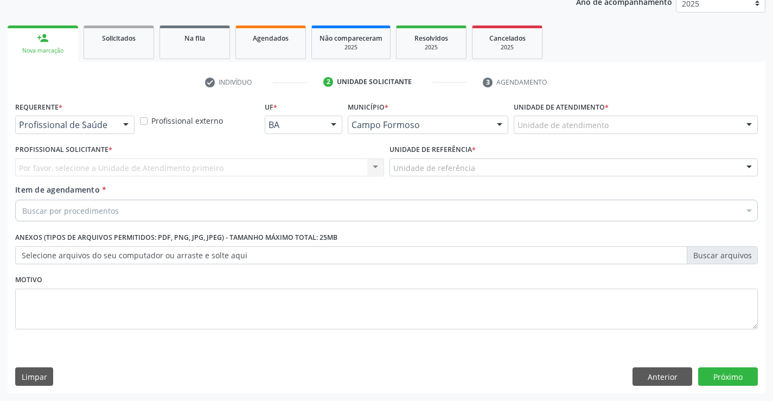
scroll to position [137, 0]
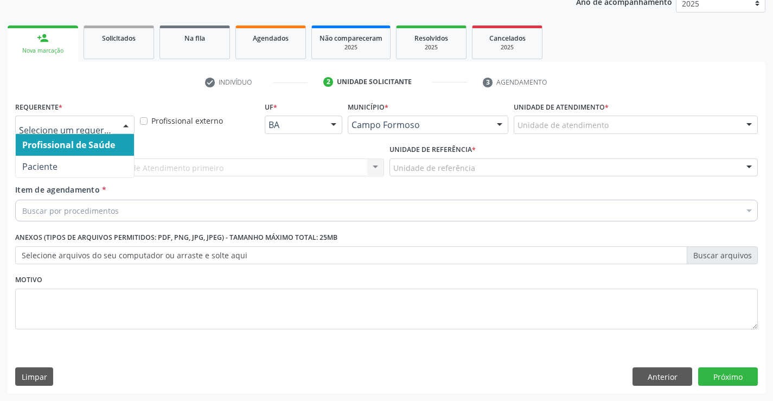
click at [120, 118] on div at bounding box center [126, 125] width 16 height 18
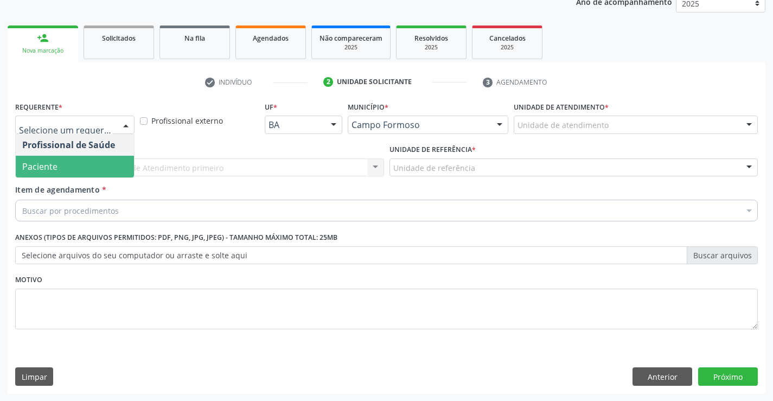
click at [98, 165] on span "Paciente" at bounding box center [75, 167] width 118 height 22
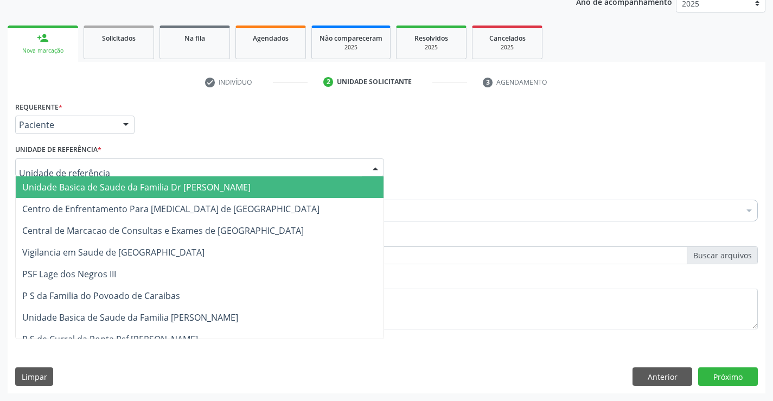
drag, startPoint x: 123, startPoint y: 166, endPoint x: 129, endPoint y: 252, distance: 85.9
click at [123, 168] on div at bounding box center [199, 167] width 369 height 18
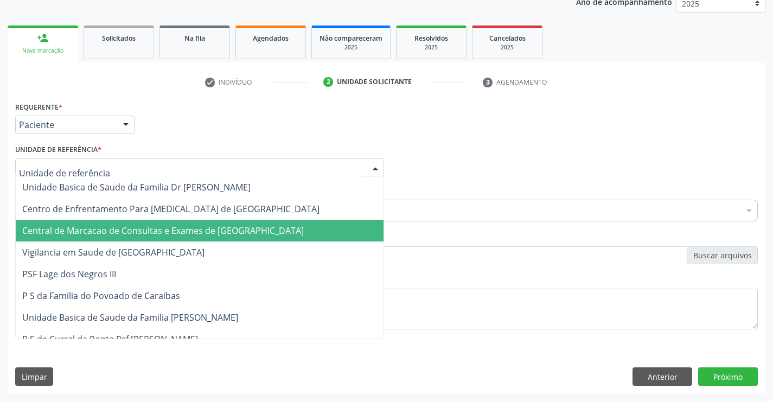
click at [146, 234] on span "Central de Marcacao de Consultas e Exames de [GEOGRAPHIC_DATA]" at bounding box center [162, 230] width 281 height 12
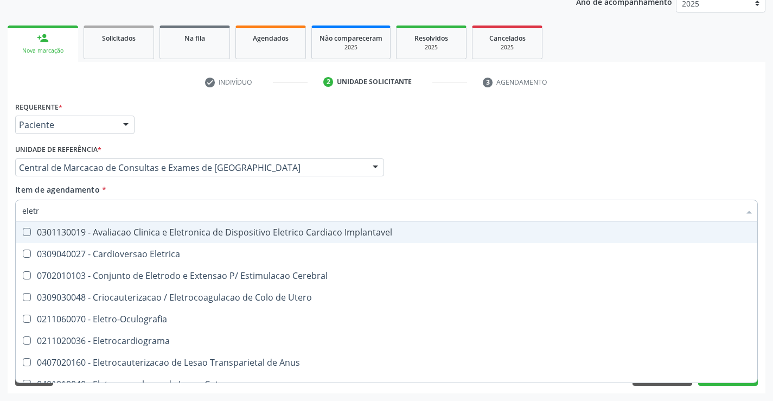
type input "eletro"
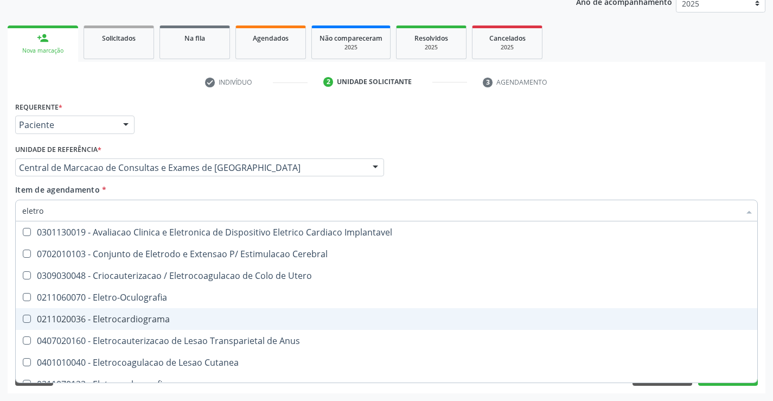
drag, startPoint x: 134, startPoint y: 317, endPoint x: 155, endPoint y: 296, distance: 29.1
click at [135, 314] on div "0211020036 - Eletrocardiograma" at bounding box center [386, 318] width 728 height 9
checkbox Eletrocardiograma "true"
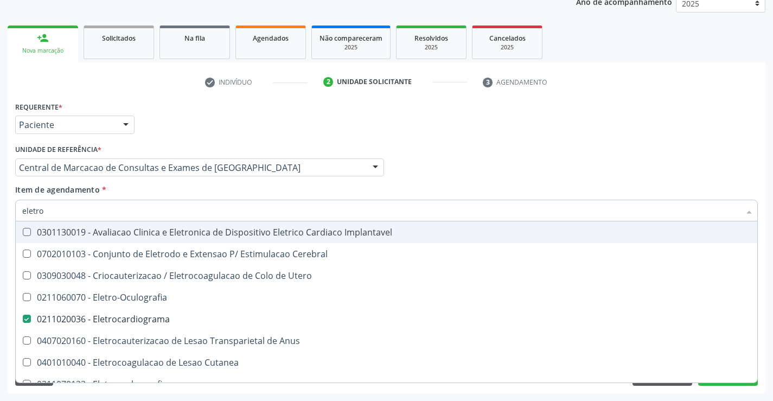
click at [168, 211] on input "eletro" at bounding box center [380, 211] width 717 height 22
type input "m"
checkbox Eletrocardiograma "false"
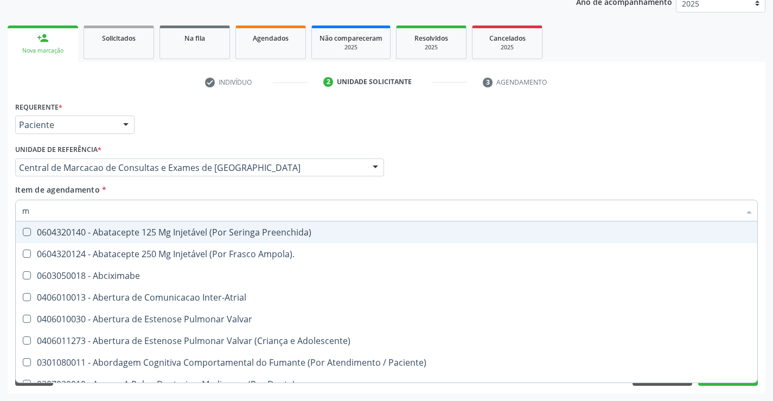
type input "ma"
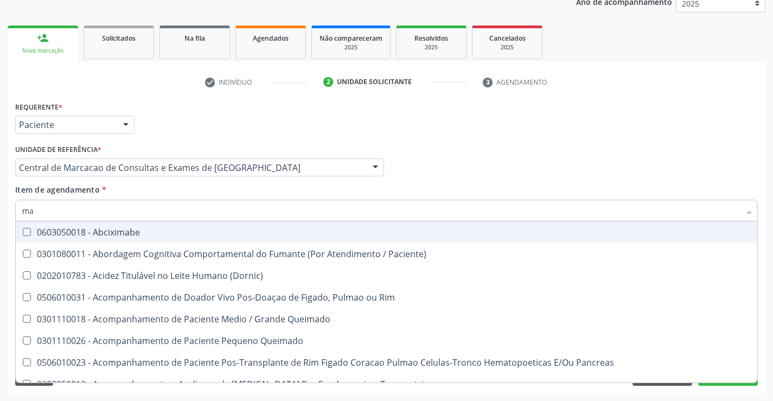
checkbox Eletrocardiograma "true"
type input "m"
checkbox Eletrocardiograma "false"
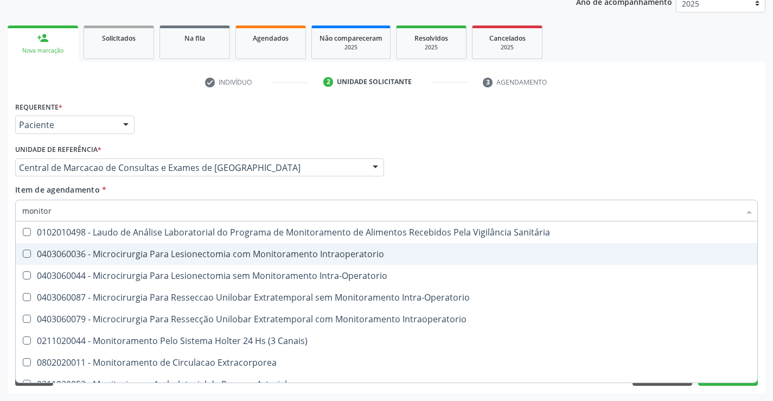
type input "monitori"
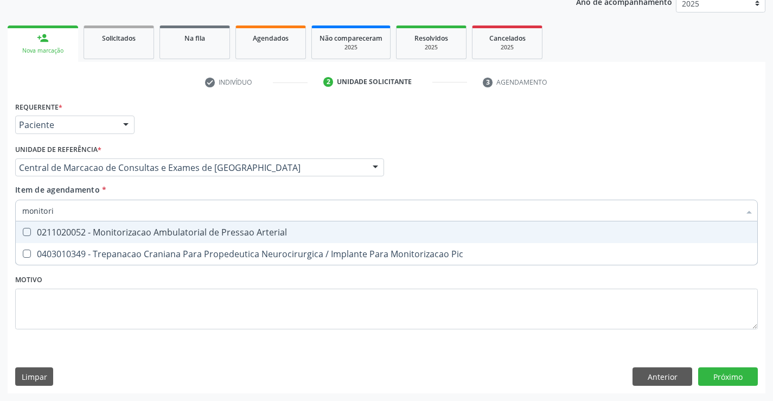
click at [328, 238] on span "0211020052 - Monitorizacao Ambulatorial de Pressao Arterial" at bounding box center [386, 232] width 741 height 22
checkbox Arterial "true"
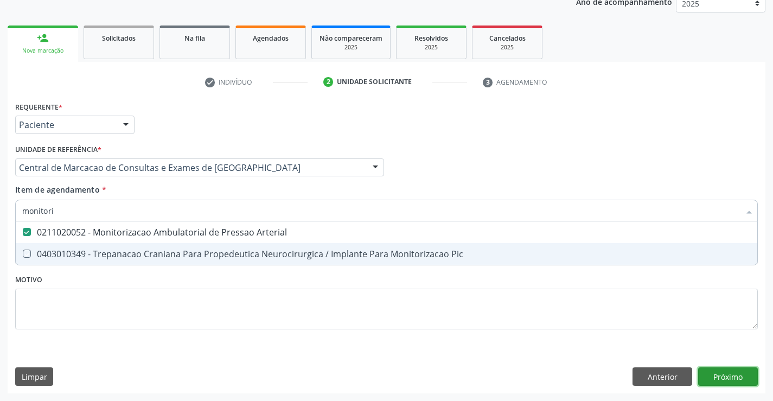
click at [706, 374] on div "Requerente * Paciente Profissional de Saúde Paciente Nenhum resultado encontrad…" at bounding box center [386, 246] width 757 height 294
checkbox Pic "true"
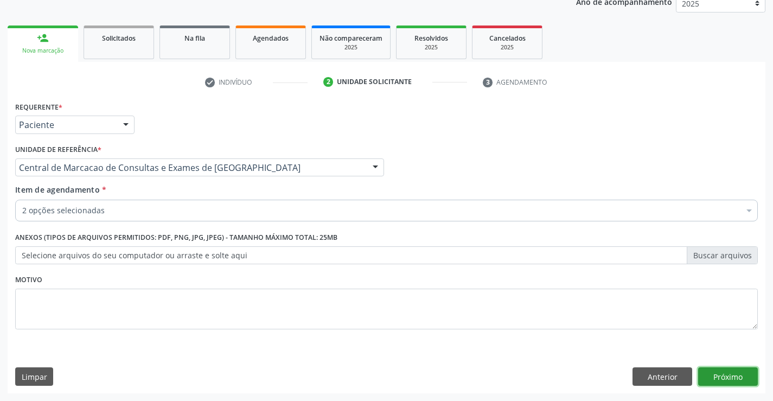
click at [705, 375] on button "Próximo" at bounding box center [728, 376] width 60 height 18
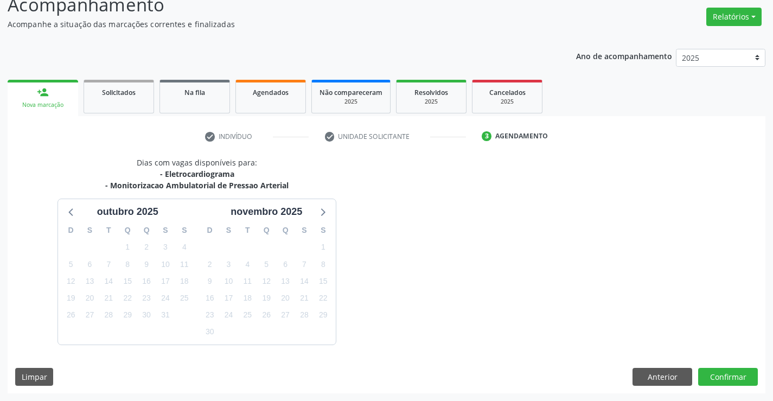
scroll to position [114, 0]
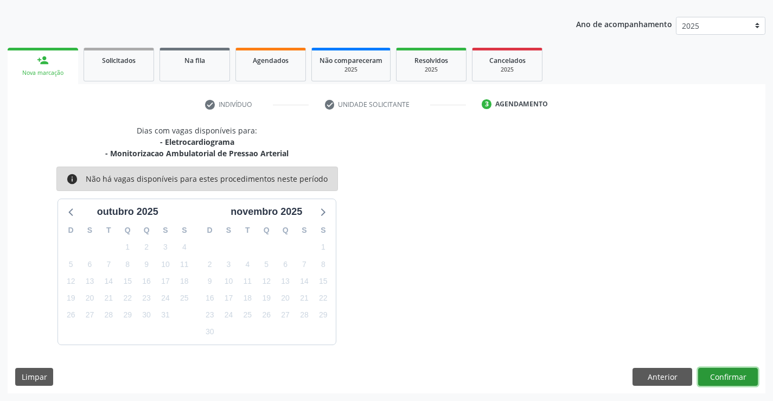
click at [707, 376] on button "Confirmar" at bounding box center [728, 377] width 60 height 18
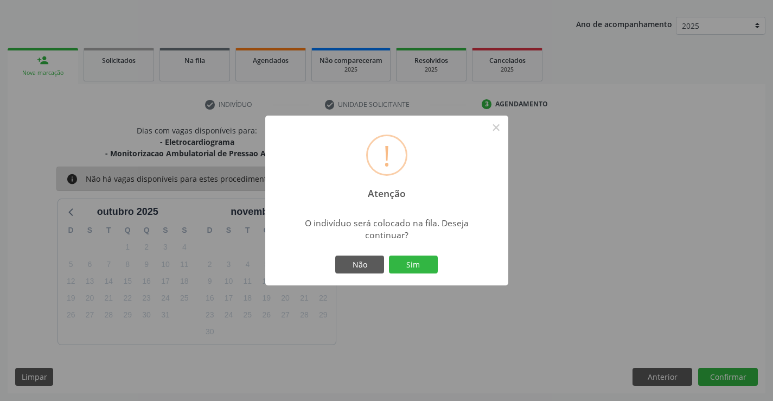
click at [389, 255] on button "Sim" at bounding box center [413, 264] width 49 height 18
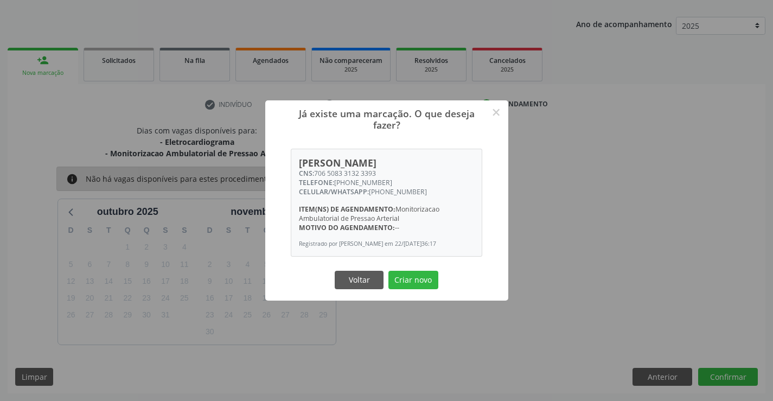
click at [388, 271] on button "Criar novo" at bounding box center [413, 280] width 50 height 18
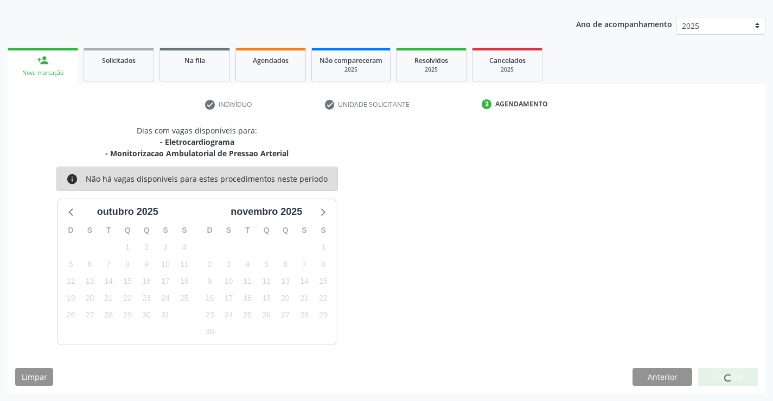
scroll to position [0, 0]
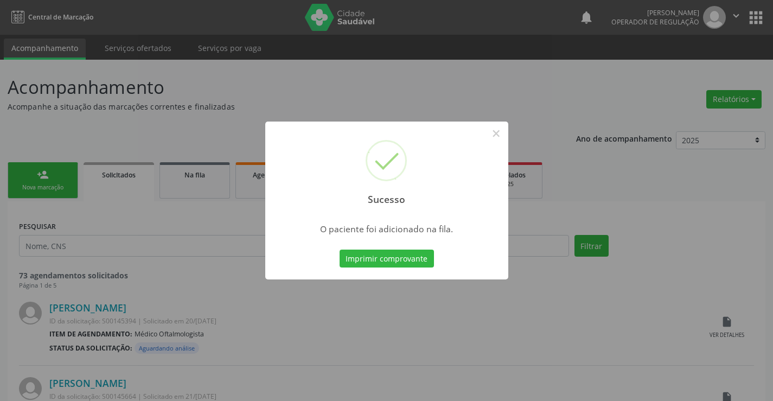
click at [339, 249] on button "Imprimir comprovante" at bounding box center [386, 258] width 94 height 18
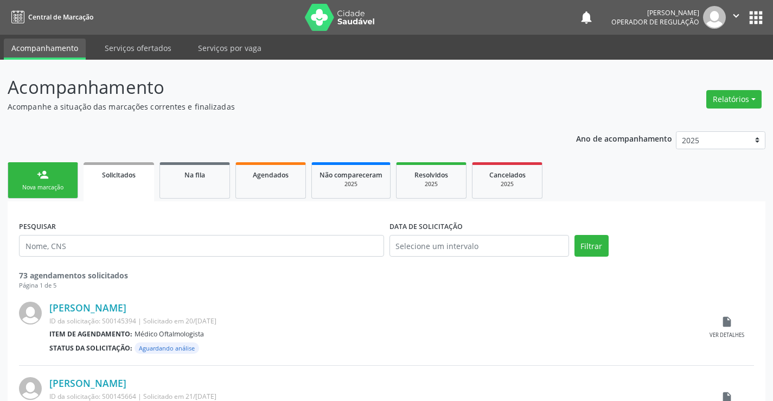
click at [60, 178] on link "person_add Nova marcação" at bounding box center [43, 180] width 70 height 36
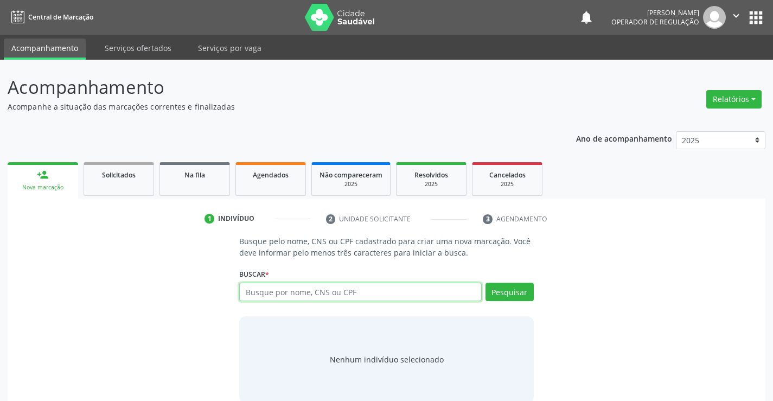
click at [268, 285] on input "text" at bounding box center [360, 291] width 242 height 18
type input "700001681330800"
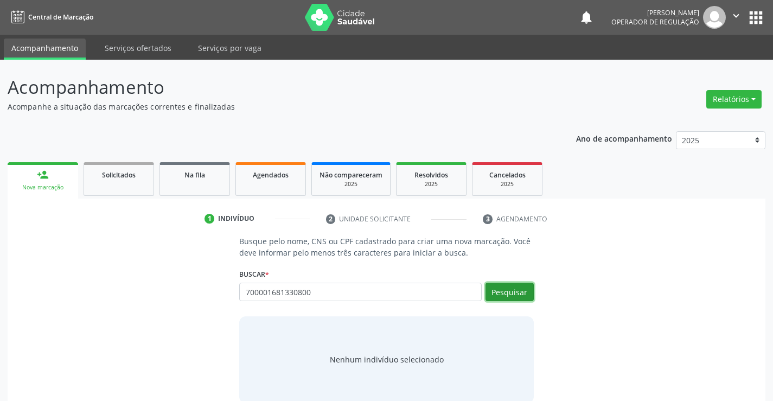
click at [522, 293] on button "Pesquisar" at bounding box center [509, 291] width 48 height 18
type input "700001681330800"
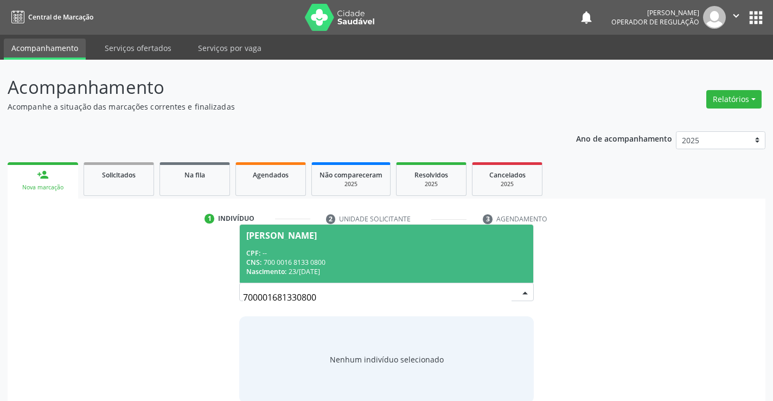
click at [460, 255] on div "CPF: --" at bounding box center [386, 252] width 280 height 9
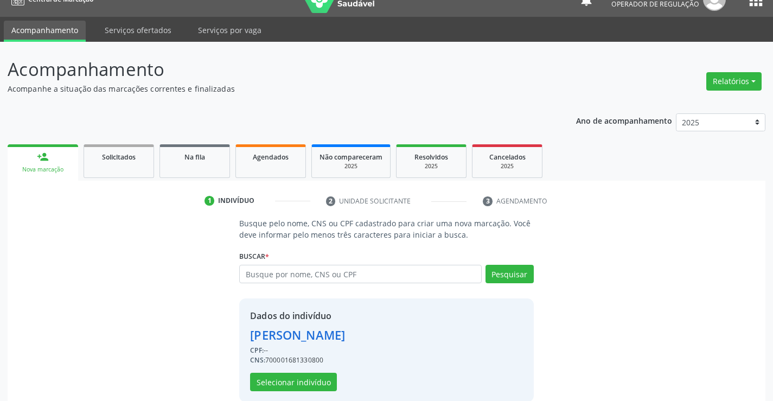
scroll to position [34, 0]
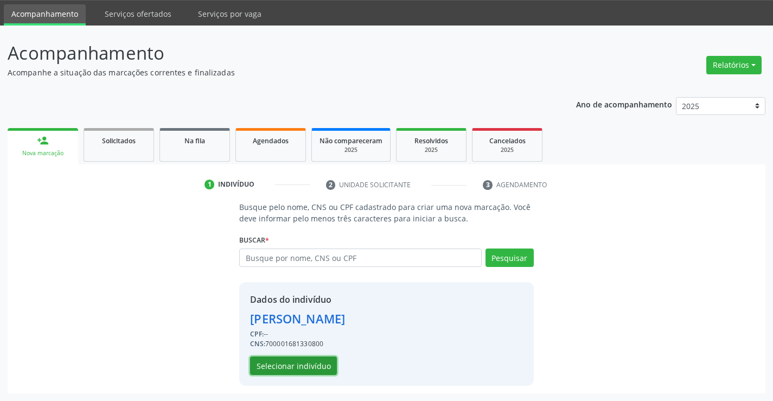
click at [314, 368] on button "Selecionar indivíduo" at bounding box center [293, 365] width 87 height 18
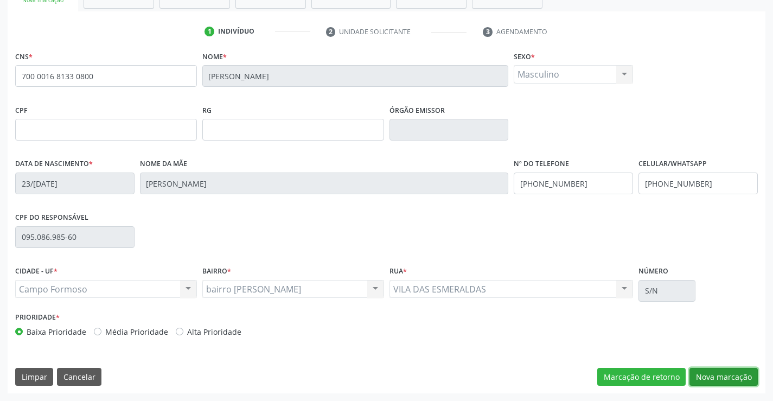
click at [720, 377] on button "Nova marcação" at bounding box center [723, 377] width 68 height 18
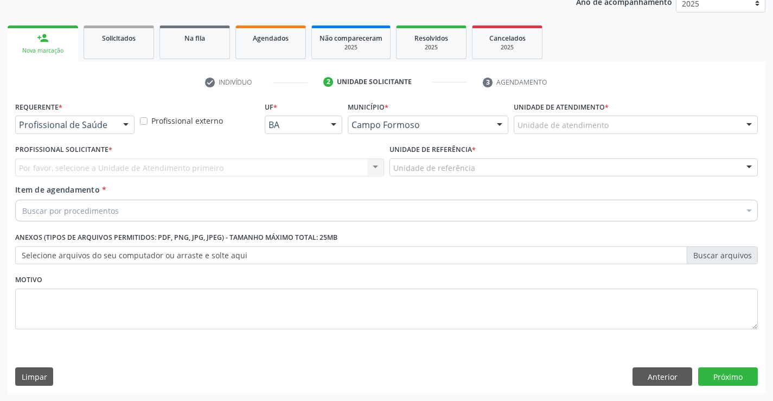
scroll to position [137, 0]
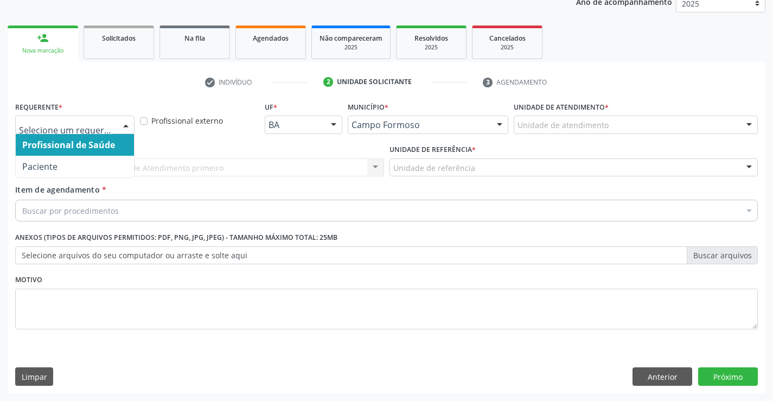
drag, startPoint x: 71, startPoint y: 123, endPoint x: 70, endPoint y: 185, distance: 62.4
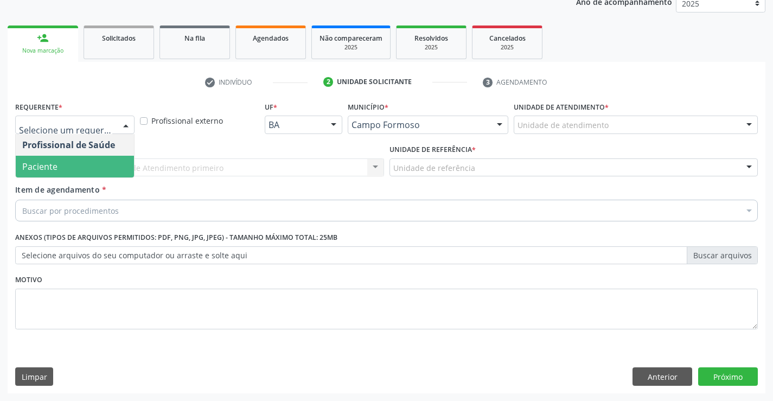
drag, startPoint x: 78, startPoint y: 172, endPoint x: 127, endPoint y: 171, distance: 49.4
click at [79, 172] on span "Paciente" at bounding box center [75, 167] width 118 height 22
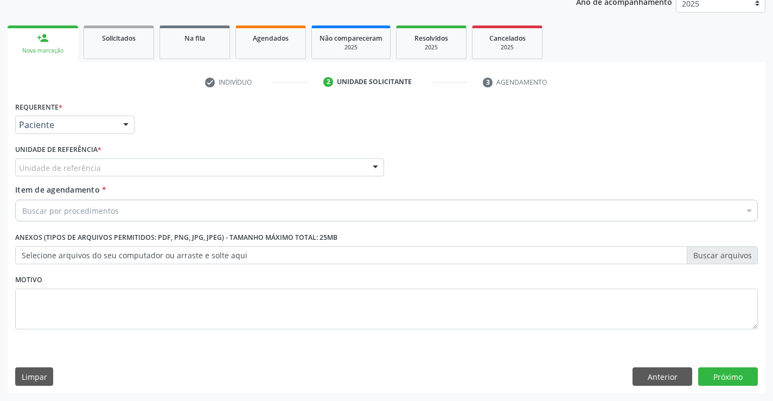
drag, startPoint x: 127, startPoint y: 171, endPoint x: 128, endPoint y: 188, distance: 16.8
click at [128, 177] on div "Unidade de referência Unidade Basica de Saude da Familia Dr [PERSON_NAME] Centr…" at bounding box center [199, 167] width 369 height 18
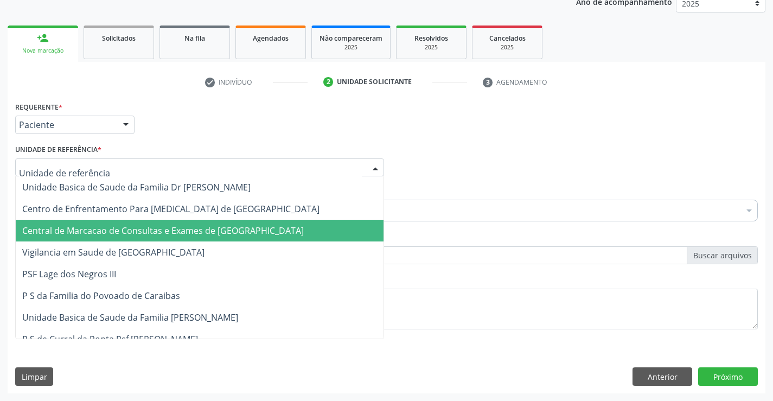
click at [125, 227] on span "Central de Marcacao de Consultas e Exames de [GEOGRAPHIC_DATA]" at bounding box center [162, 230] width 281 height 12
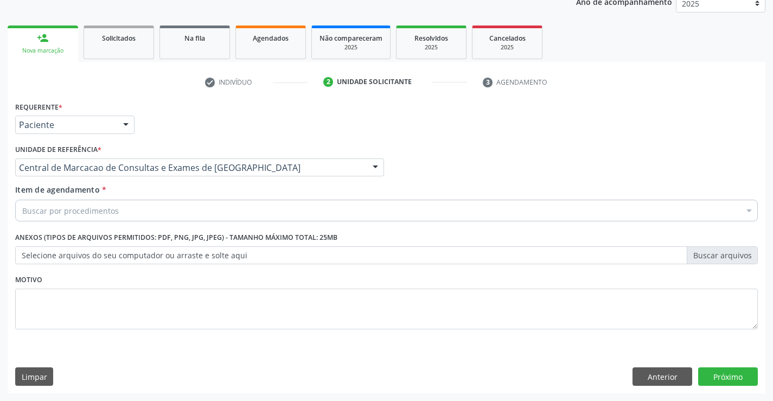
click at [134, 204] on div "Buscar por procedimentos" at bounding box center [386, 211] width 742 height 22
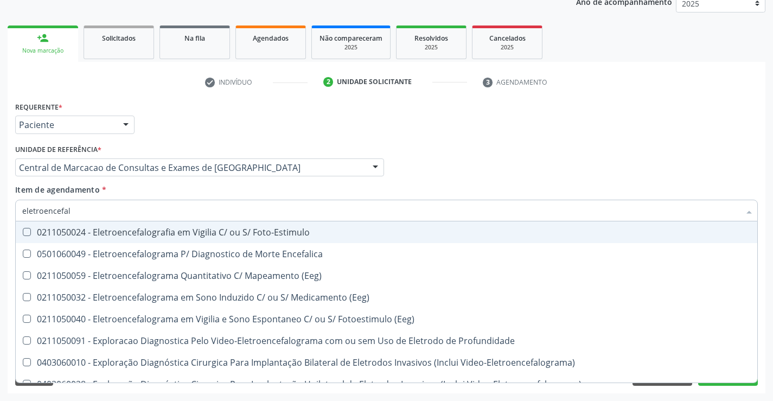
type input "eletroencefalo"
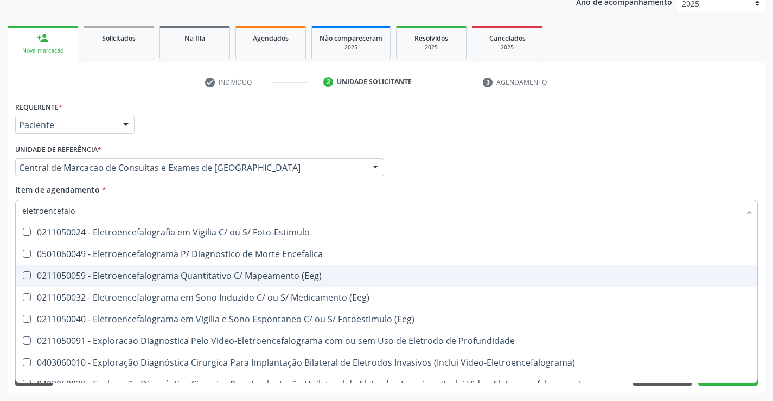
click at [380, 268] on span "0211050059 - Eletroencefalograma Quantitativo C/ Mapeamento (Eeg)" at bounding box center [386, 276] width 741 height 22
checkbox \(Eeg\) "true"
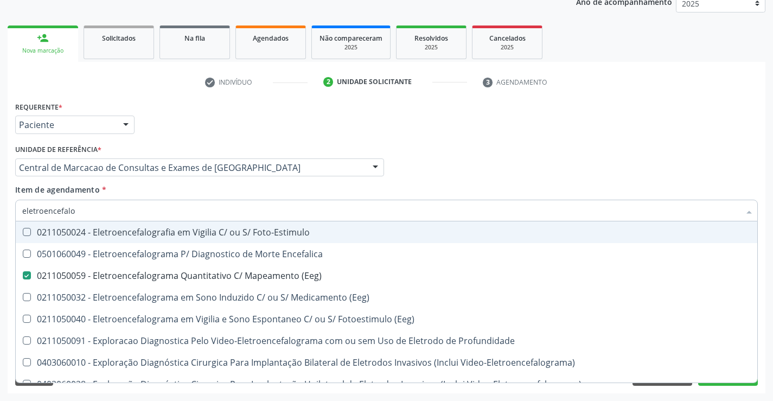
click at [744, 149] on div "Profissional Solicitante Por favor, selecione a Unidade de Atendimento primeiro…" at bounding box center [386, 163] width 748 height 42
checkbox Encefalica "true"
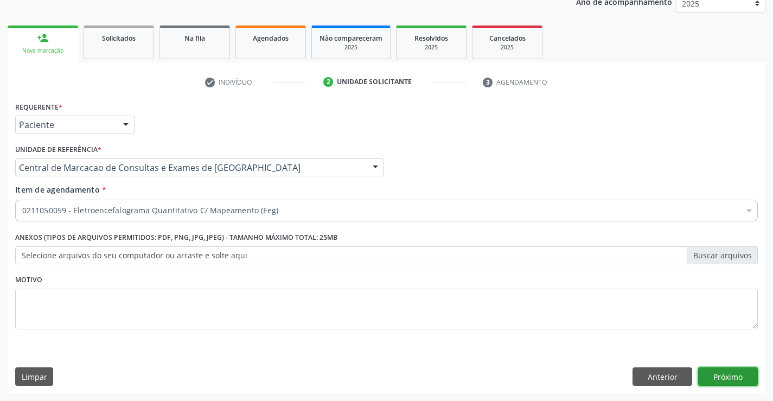
click at [727, 374] on button "Próximo" at bounding box center [728, 376] width 60 height 18
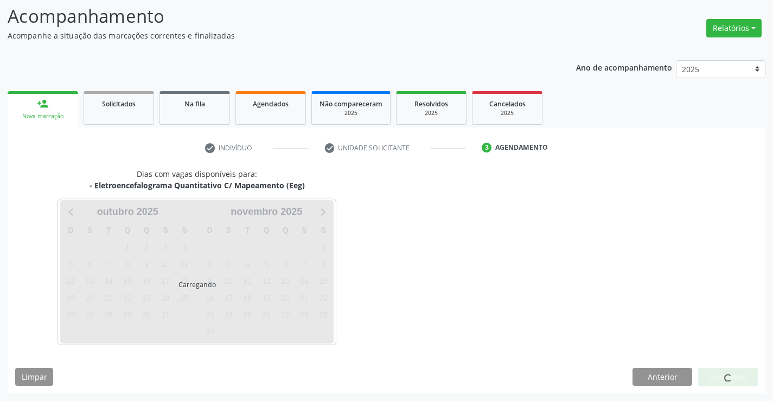
scroll to position [103, 0]
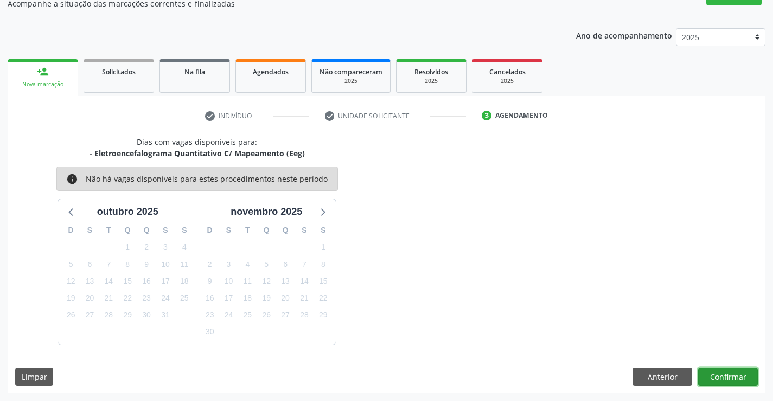
click at [718, 373] on button "Confirmar" at bounding box center [728, 377] width 60 height 18
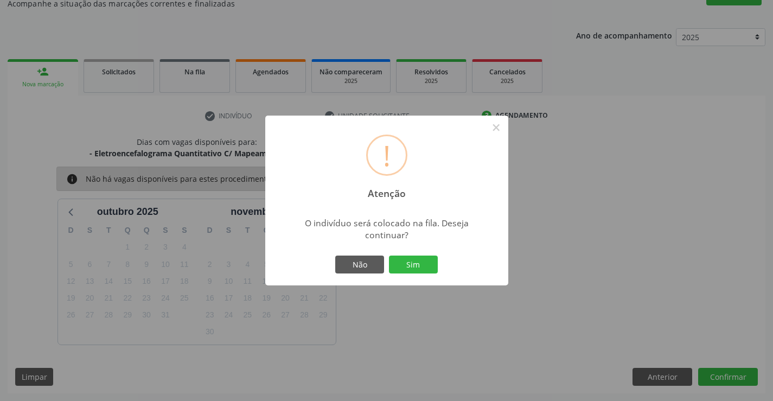
click at [389, 255] on button "Sim" at bounding box center [413, 264] width 49 height 18
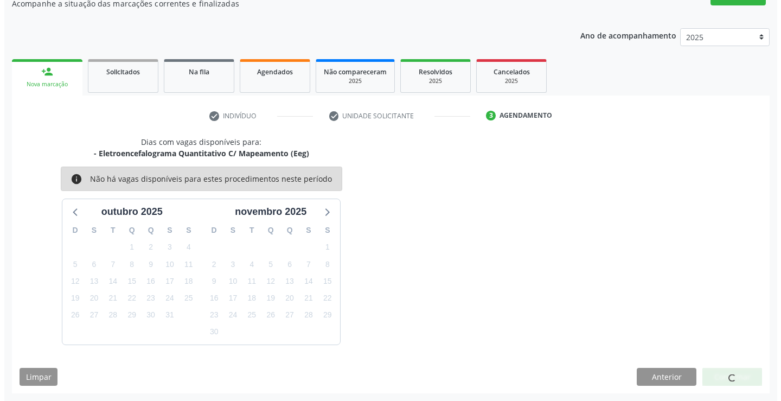
scroll to position [0, 0]
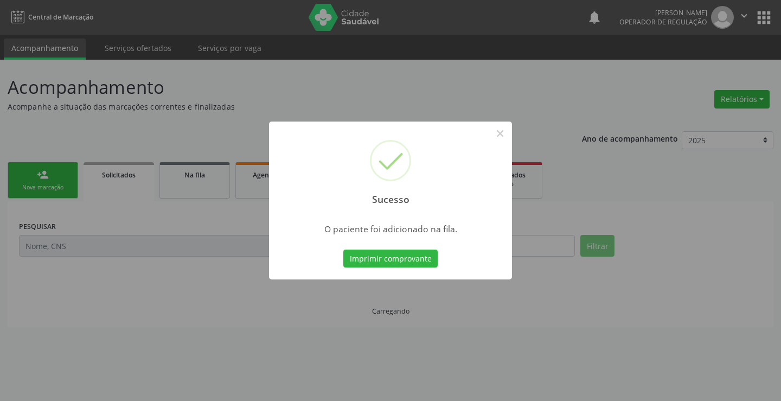
click at [343, 249] on button "Imprimir comprovante" at bounding box center [390, 258] width 94 height 18
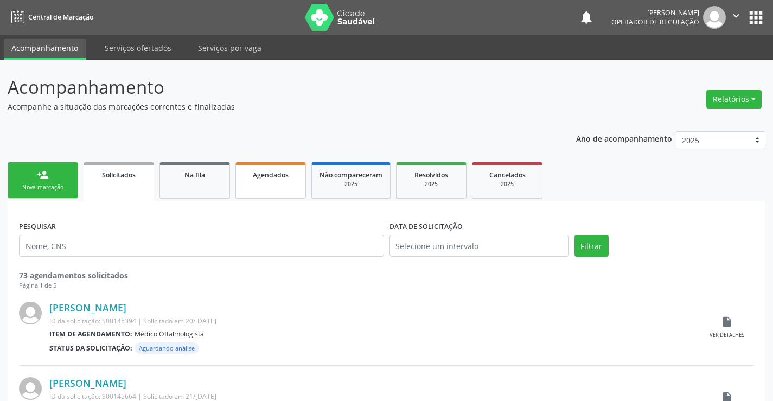
click at [261, 175] on span "Agendados" at bounding box center [271, 174] width 36 height 9
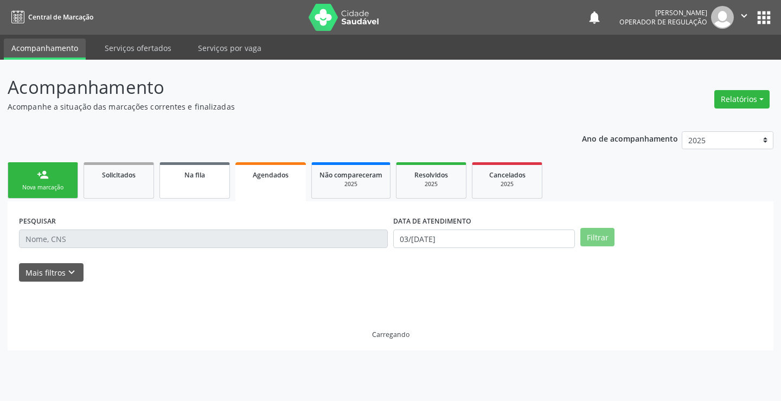
click at [192, 174] on span "Na fila" at bounding box center [194, 174] width 21 height 9
click at [192, 173] on span "Na fila" at bounding box center [194, 174] width 21 height 9
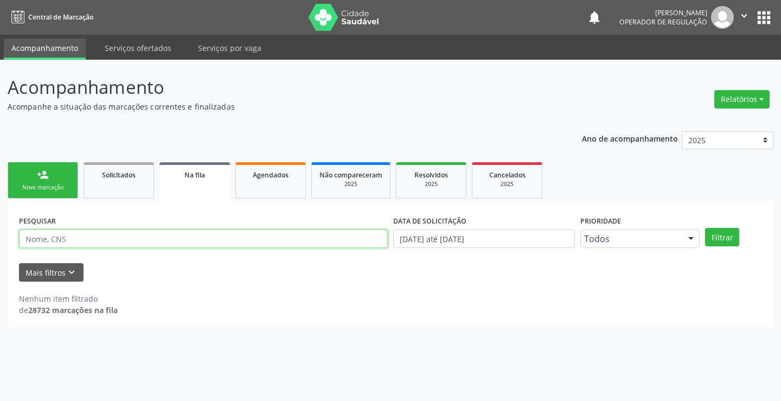
click at [176, 242] on input "text" at bounding box center [203, 238] width 369 height 18
paste input "706 5083 3132 3393"
type input "706 5083 3132 3393"
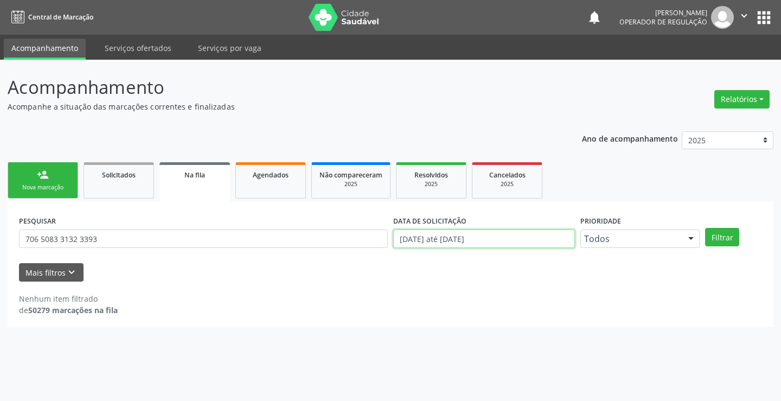
click at [498, 241] on input "[DATE] até [DATE]" at bounding box center [484, 238] width 182 height 18
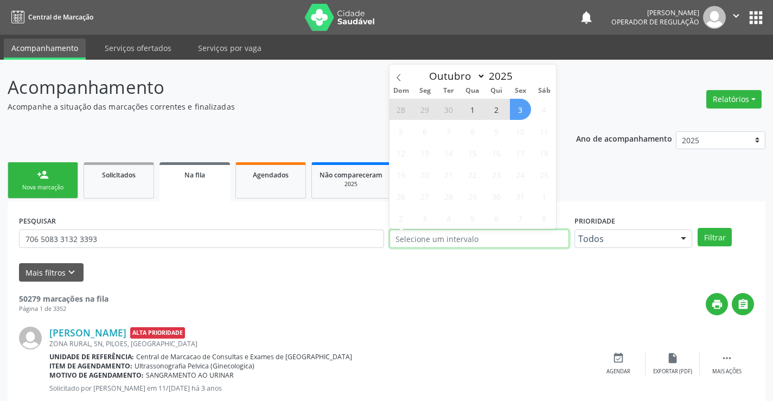
type input "2023"
select select "0"
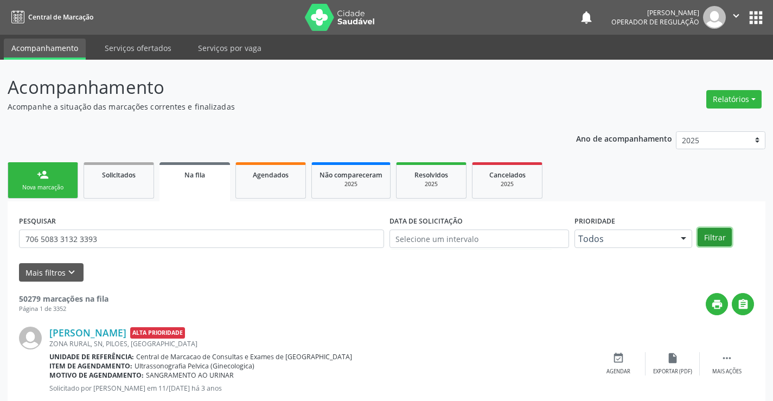
click at [721, 237] on button "Filtrar" at bounding box center [714, 237] width 34 height 18
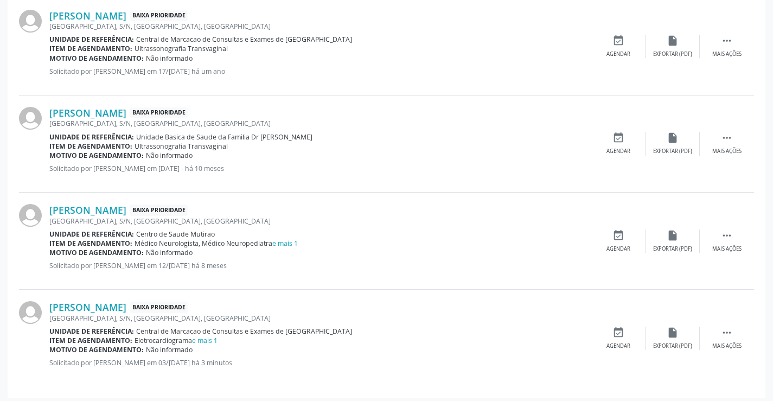
scroll to position [1206, 0]
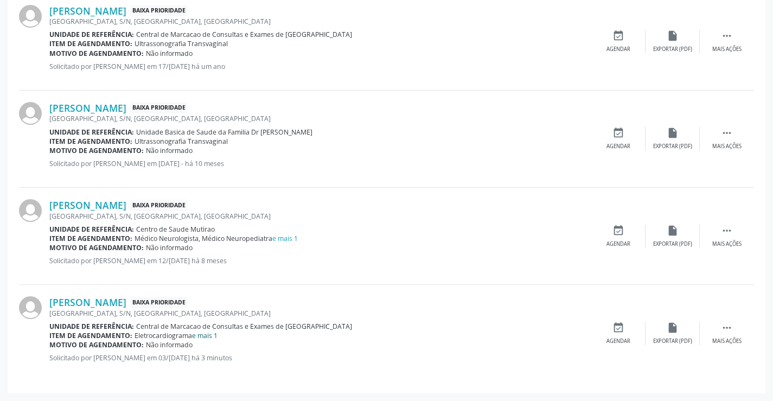
click at [204, 334] on link "e mais 1" at bounding box center [204, 335] width 25 height 9
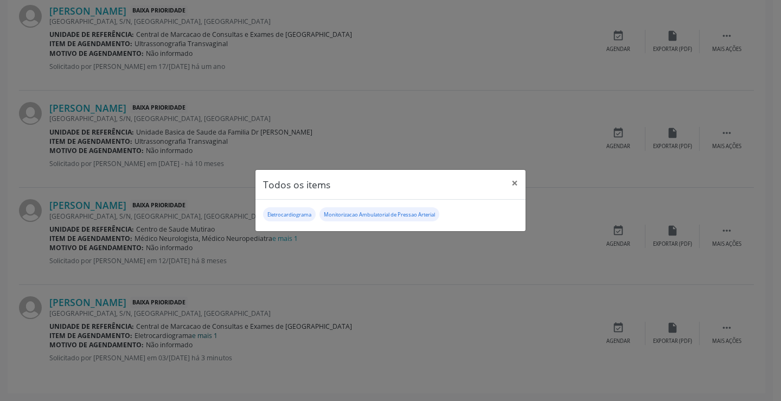
click at [204, 334] on div "Todos os items × Eletrocardiograma Monitorizacao Ambulatorial de Pressao Arteri…" at bounding box center [390, 200] width 781 height 401
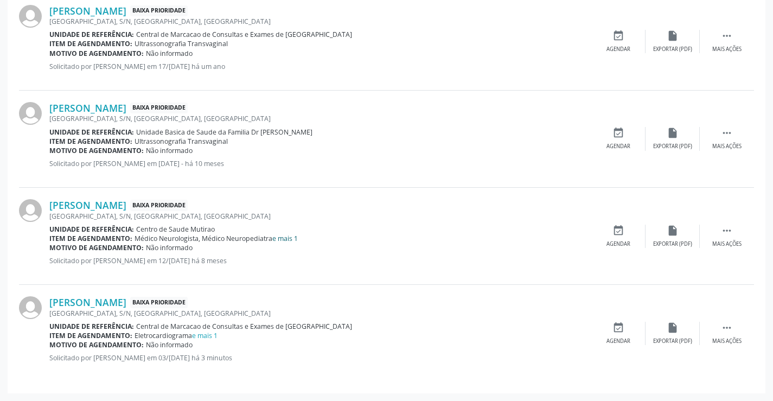
click at [284, 236] on link "e mais 1" at bounding box center [284, 238] width 25 height 9
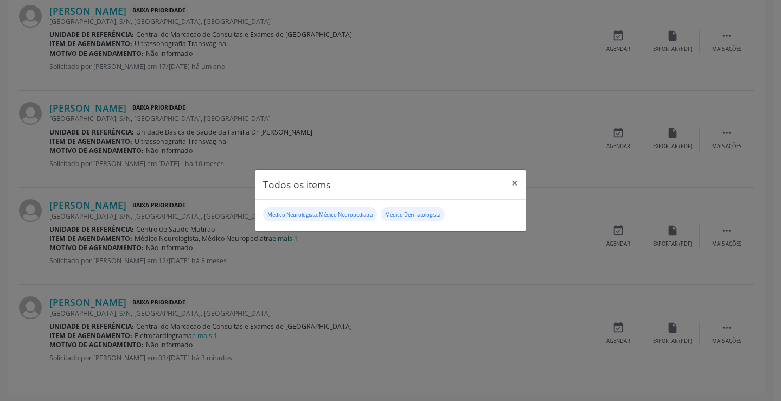
click at [284, 236] on div "Todos os items × Médico Neurologista, Médico Neuropediatra Médico Dermatologista" at bounding box center [390, 200] width 781 height 401
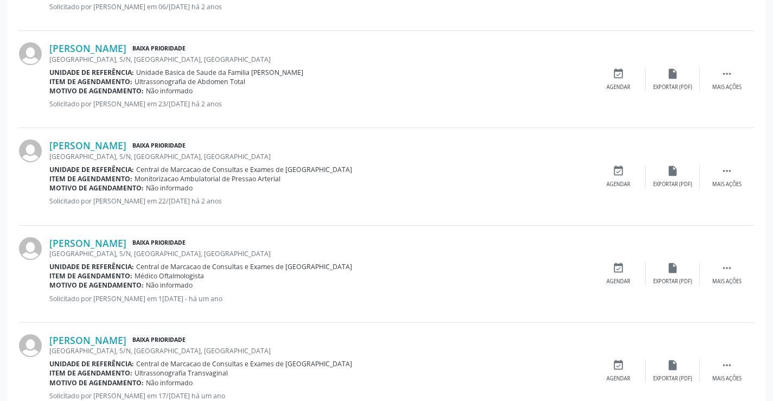
scroll to position [718, 0]
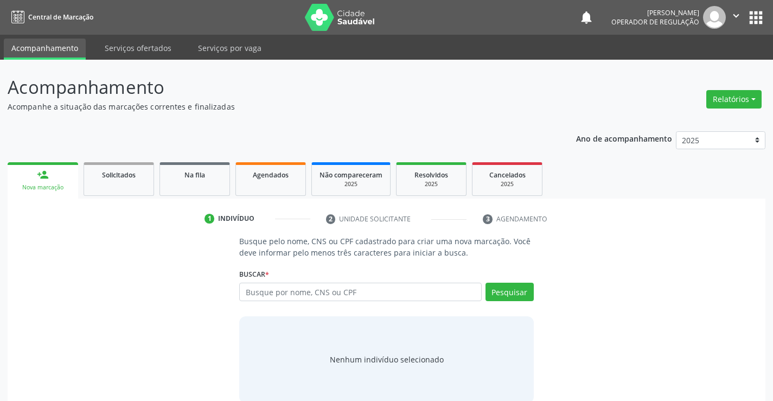
click at [291, 292] on input "text" at bounding box center [360, 291] width 242 height 18
click at [265, 296] on input "text" at bounding box center [360, 291] width 242 height 18
paste input "706 5083 3132 3393"
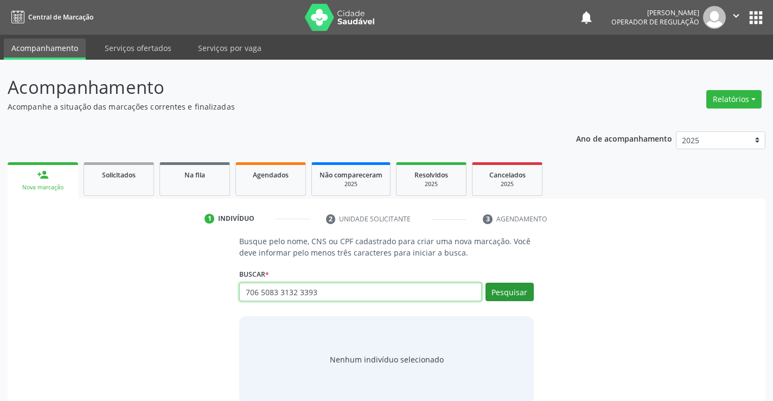
type input "706 5083 3132 3393"
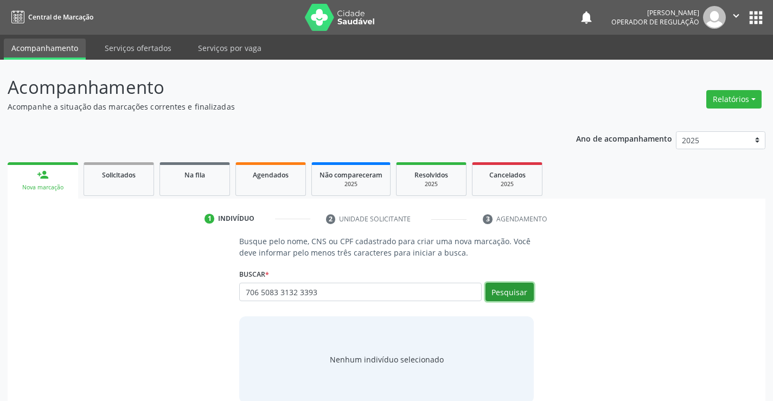
click at [524, 294] on button "Pesquisar" at bounding box center [509, 291] width 48 height 18
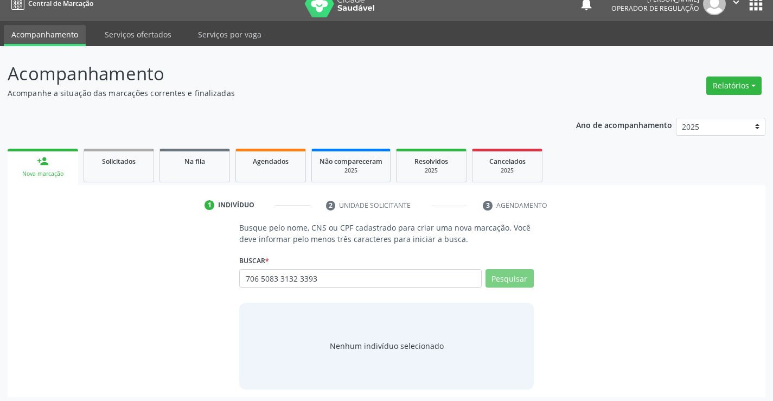
scroll to position [17, 0]
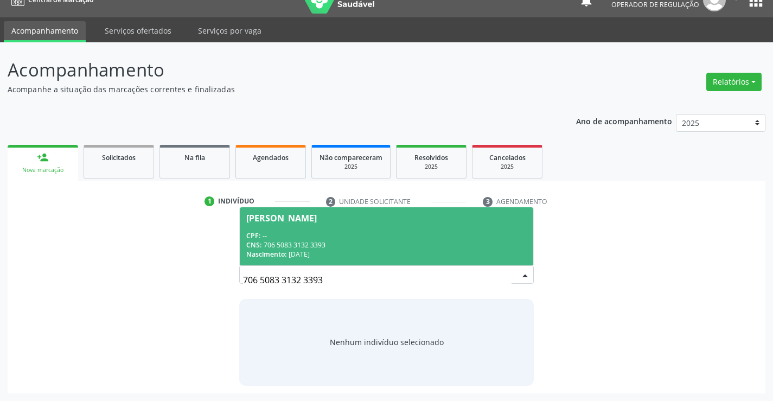
click at [351, 251] on div "Nascimento: 17/[DATE]" at bounding box center [386, 253] width 280 height 9
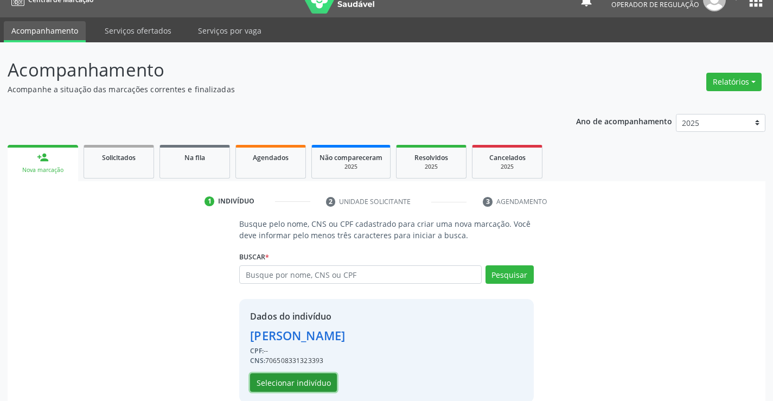
click at [296, 380] on button "Selecionar indivíduo" at bounding box center [293, 382] width 87 height 18
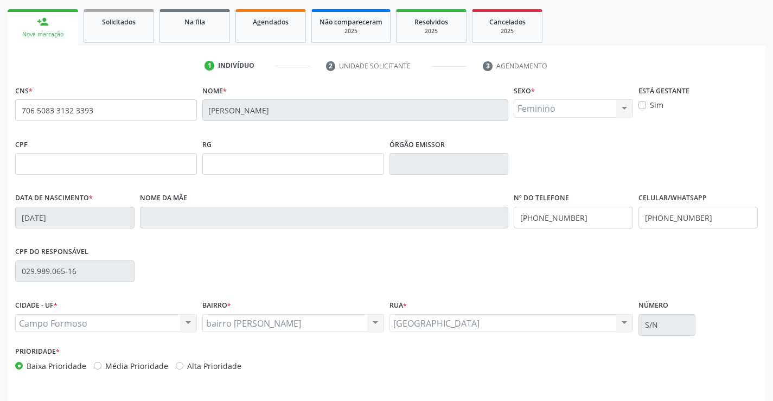
scroll to position [187, 0]
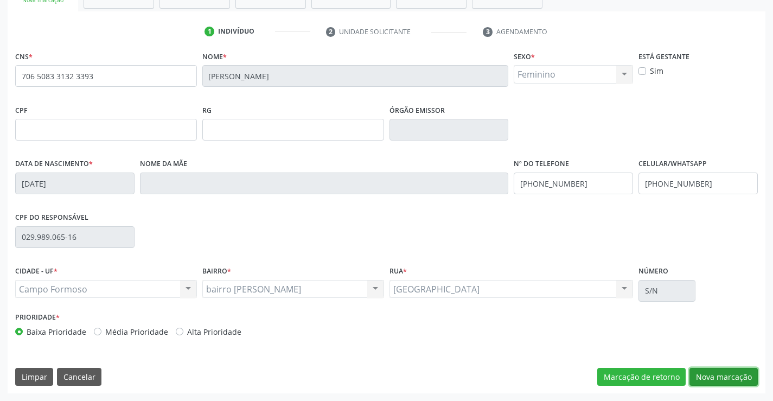
click at [696, 373] on button "Nova marcação" at bounding box center [723, 377] width 68 height 18
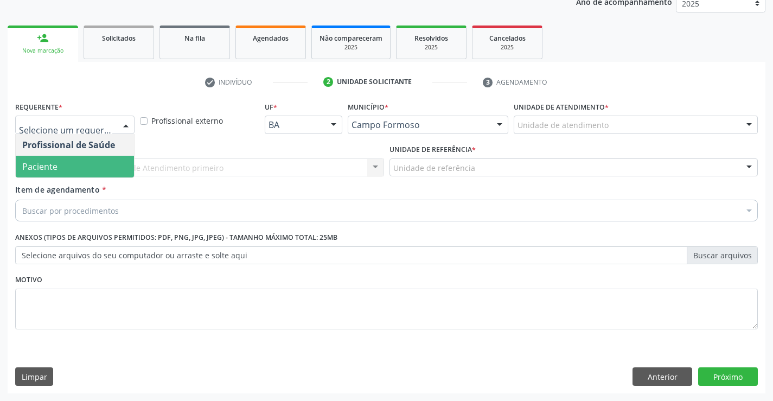
click at [93, 159] on span "Paciente" at bounding box center [75, 167] width 118 height 22
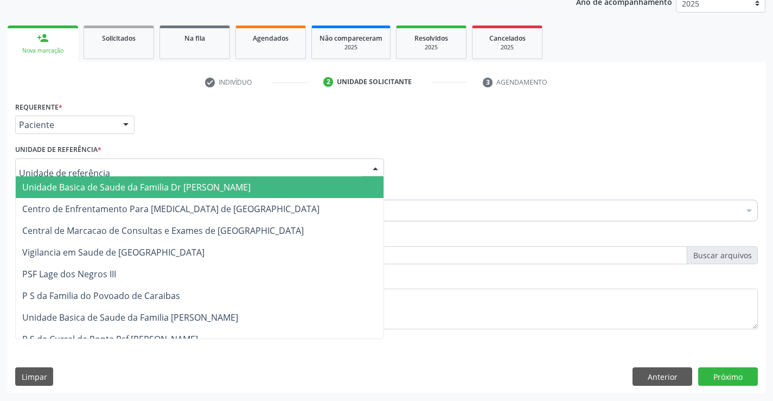
click at [111, 159] on div at bounding box center [199, 167] width 369 height 18
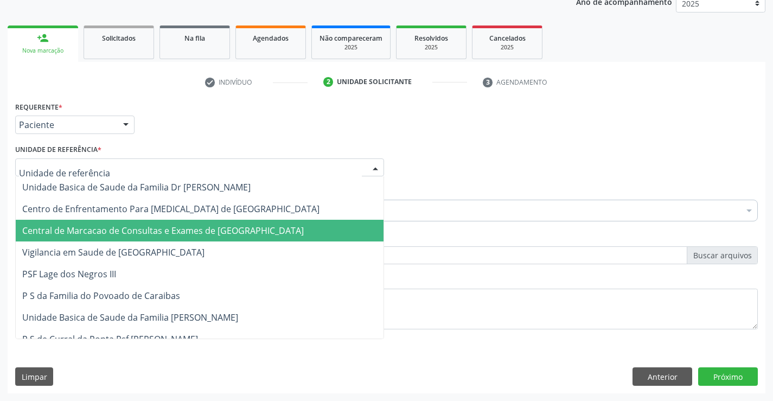
click at [108, 223] on span "Central de Marcacao de Consultas e Exames de [GEOGRAPHIC_DATA]" at bounding box center [200, 231] width 368 height 22
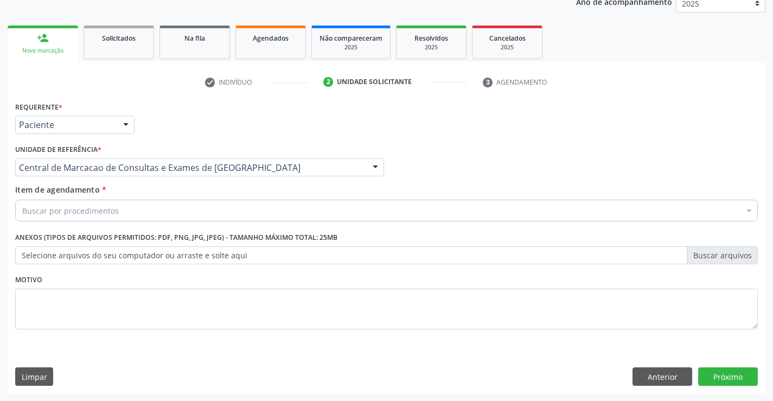
drag, startPoint x: 120, startPoint y: 209, endPoint x: 160, endPoint y: 222, distance: 42.0
click at [120, 209] on div "Buscar por procedimentos" at bounding box center [386, 211] width 742 height 22
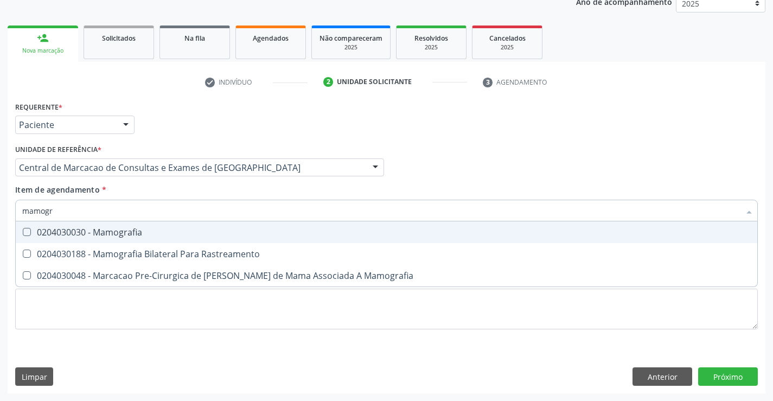
type input "mamogra"
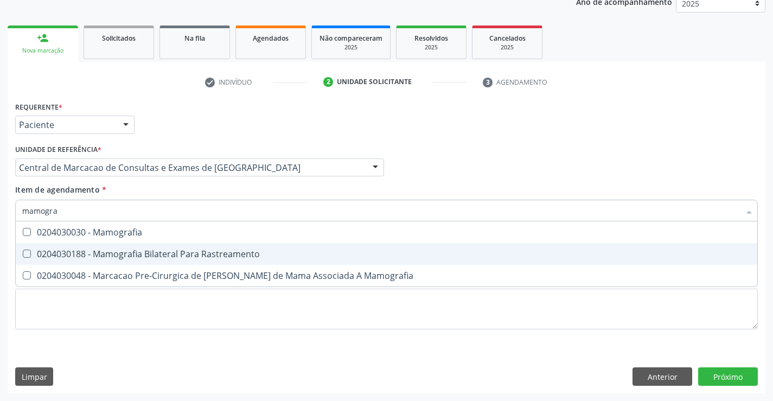
click at [160, 249] on div "0204030188 - Mamografia Bilateral Para Rastreamento" at bounding box center [386, 253] width 728 height 9
checkbox Rastreamento "true"
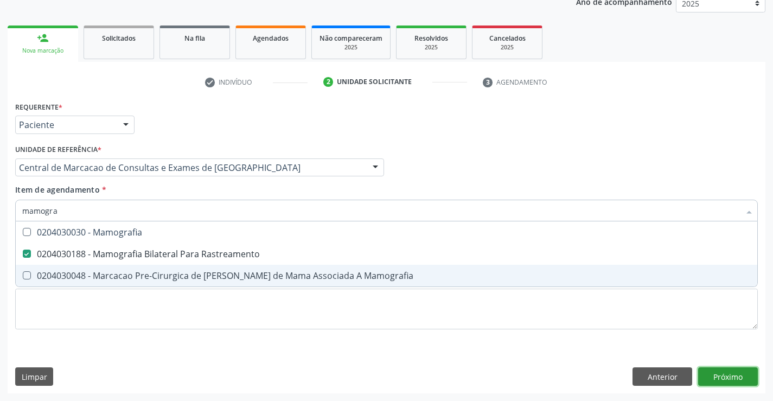
click at [721, 382] on div "Requerente * Paciente Profissional de Saúde Paciente Nenhum resultado encontrad…" at bounding box center [386, 246] width 757 height 294
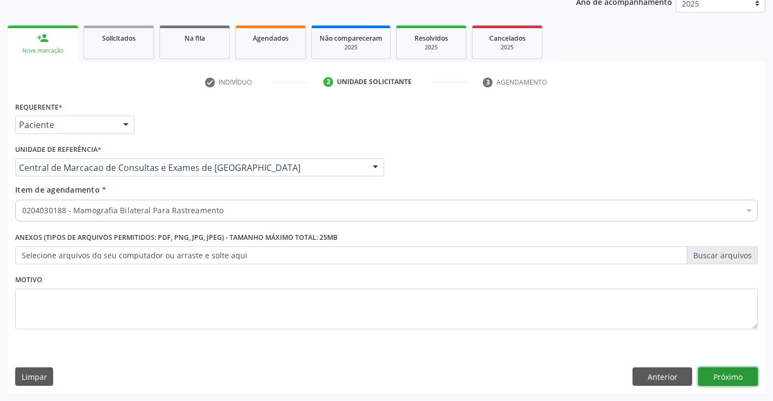
click at [743, 380] on button "Próximo" at bounding box center [728, 376] width 60 height 18
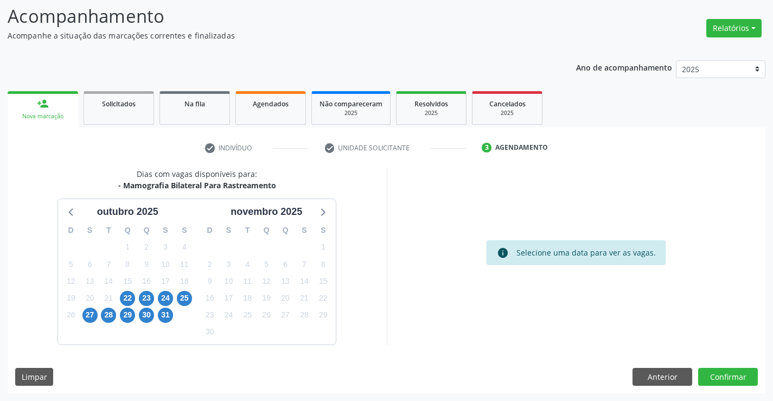
click at [117, 298] on div "21" at bounding box center [108, 298] width 19 height 17
click at [126, 296] on span "22" at bounding box center [127, 298] width 15 height 15
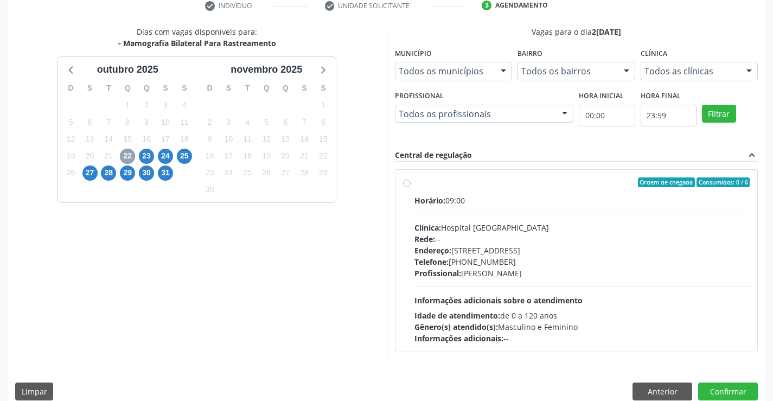
scroll to position [228, 0]
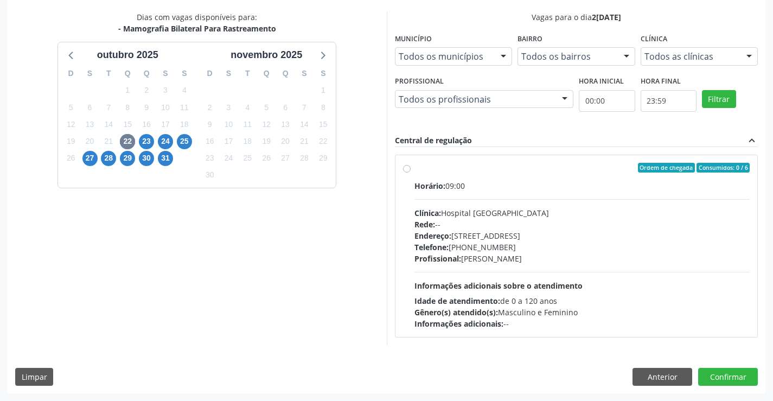
click at [510, 221] on div "Rede: --" at bounding box center [582, 224] width 336 height 11
click at [410, 172] on input "Ordem de chegada Consumidos: 0 / 6 Horário: 09:00 Clínica: Hospital Sao Francis…" at bounding box center [407, 168] width 8 height 10
radio input "true"
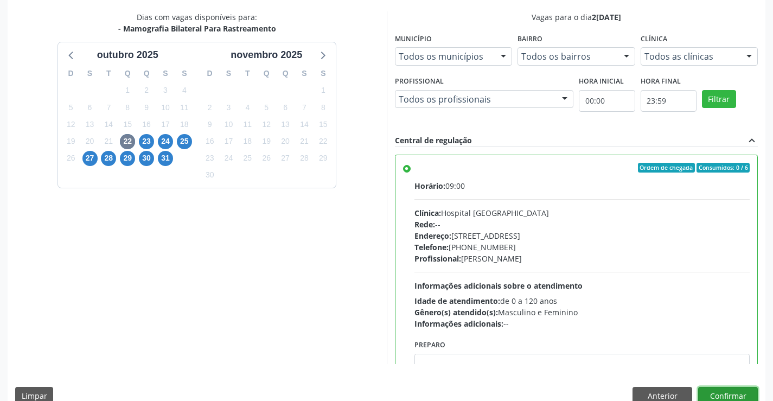
click at [720, 389] on button "Confirmar" at bounding box center [728, 396] width 60 height 18
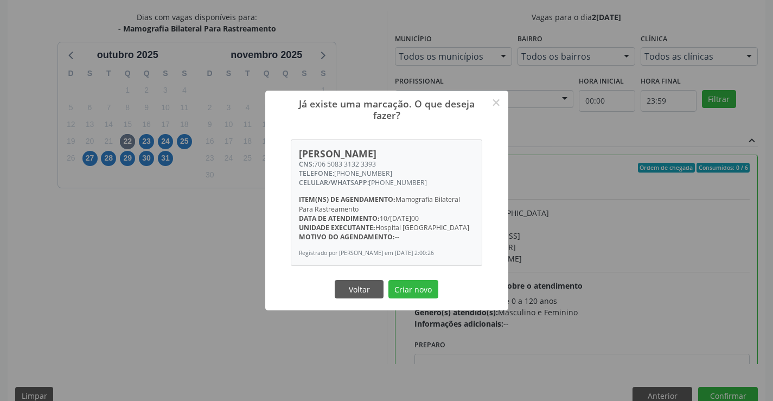
click at [388, 280] on button "Criar novo" at bounding box center [413, 289] width 50 height 18
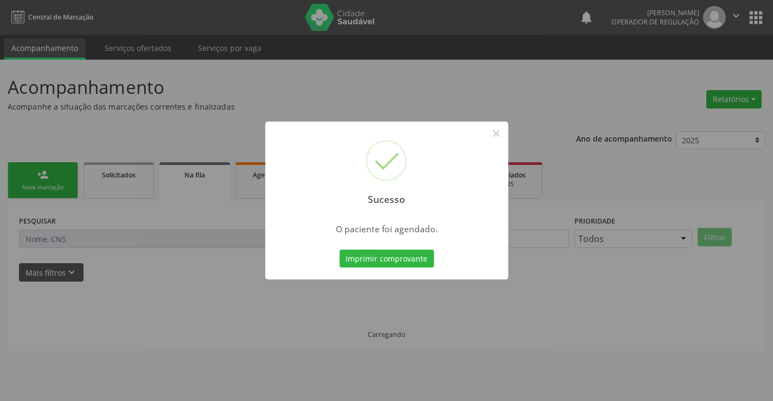
scroll to position [0, 0]
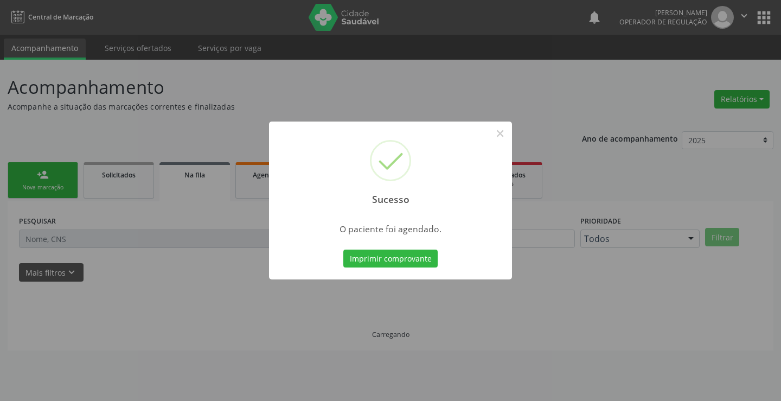
click at [343, 249] on button "Imprimir comprovante" at bounding box center [390, 258] width 94 height 18
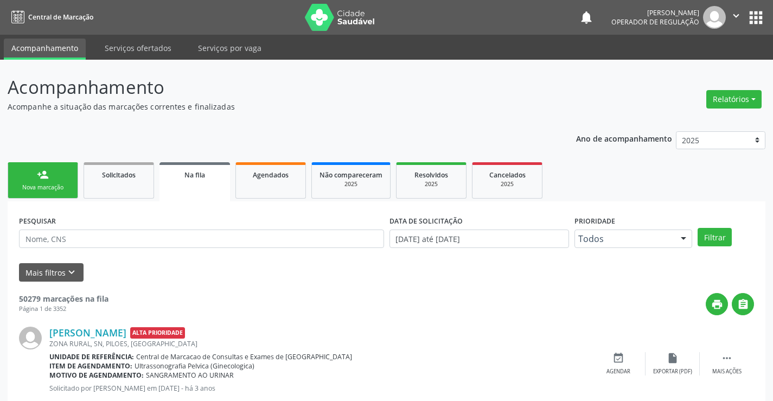
click at [52, 174] on link "person_add Nova marcação" at bounding box center [43, 180] width 70 height 36
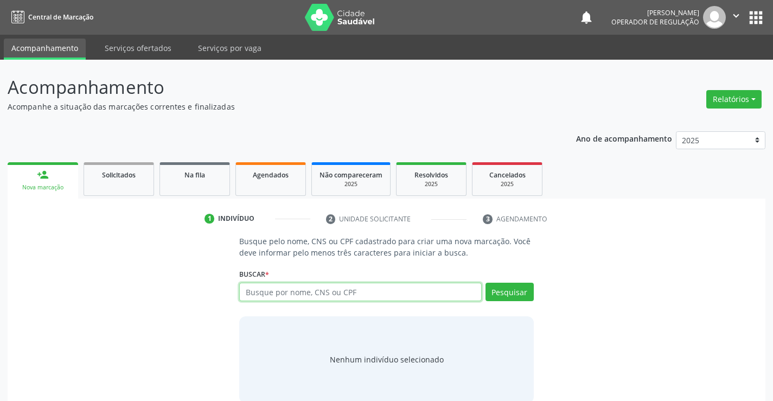
click at [402, 285] on input "text" at bounding box center [360, 291] width 242 height 18
type input "702801128352161"
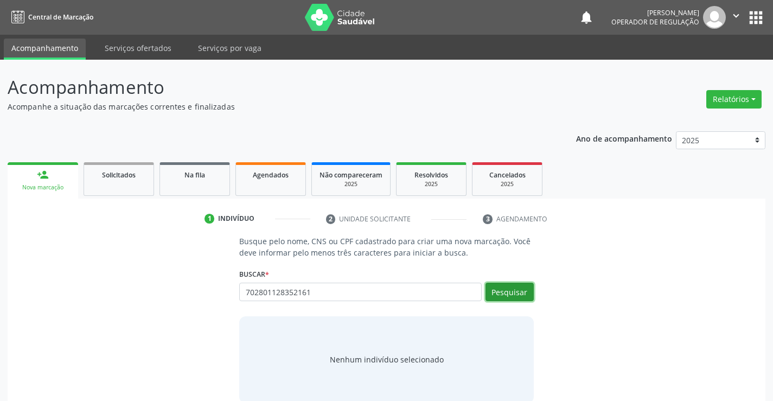
click at [503, 288] on button "Pesquisar" at bounding box center [509, 291] width 48 height 18
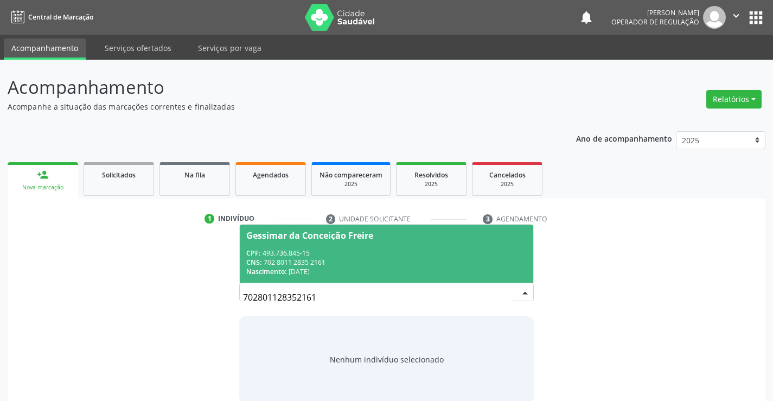
click at [481, 249] on div "CPF: 493.736.845-15" at bounding box center [386, 252] width 280 height 9
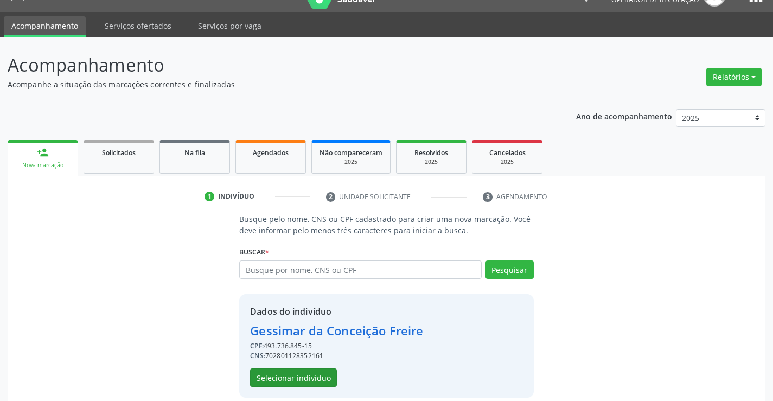
scroll to position [34, 0]
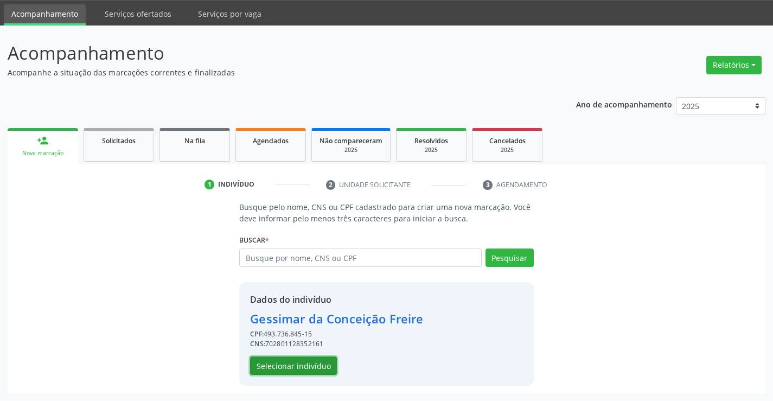
click at [319, 359] on button "Selecionar indivíduo" at bounding box center [293, 365] width 87 height 18
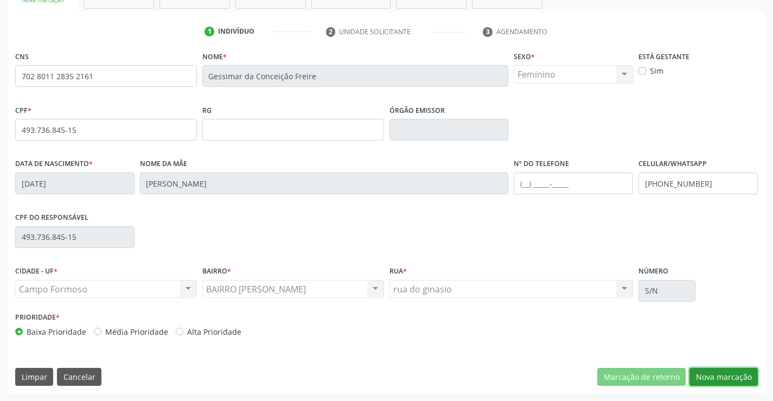
click at [698, 371] on button "Nova marcação" at bounding box center [723, 377] width 68 height 18
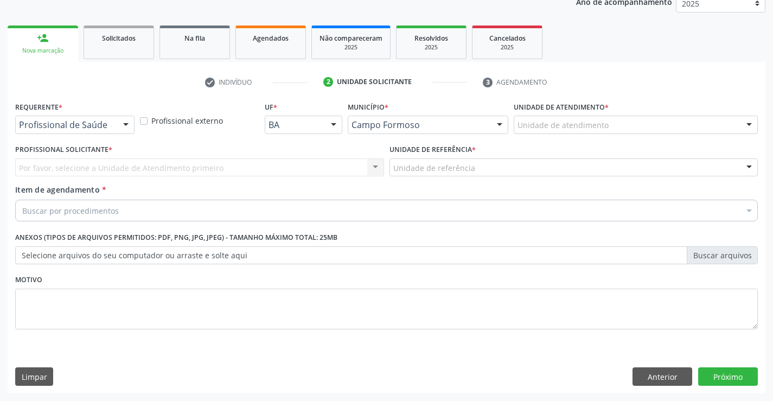
scroll to position [137, 0]
click at [113, 125] on div "Profissional de Saúde" at bounding box center [74, 124] width 119 height 18
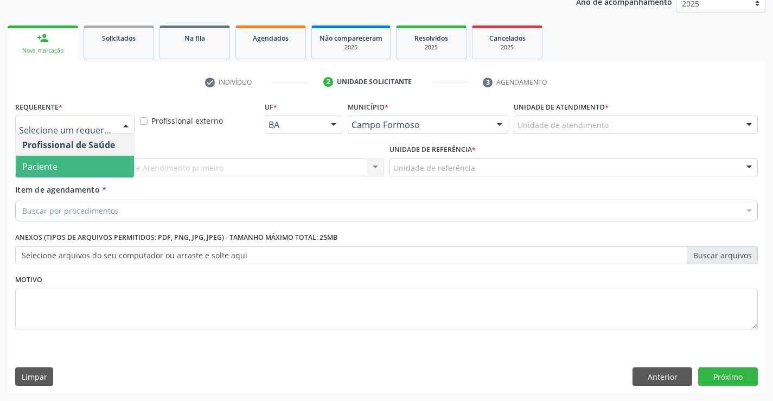
click at [99, 168] on span "Paciente" at bounding box center [75, 167] width 118 height 22
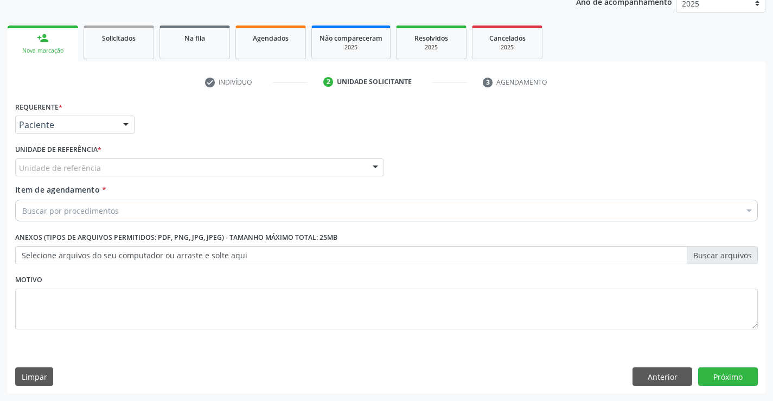
drag, startPoint x: 139, startPoint y: 160, endPoint x: 139, endPoint y: 171, distance: 10.3
click at [139, 163] on div "Unidade de referência" at bounding box center [199, 167] width 369 height 18
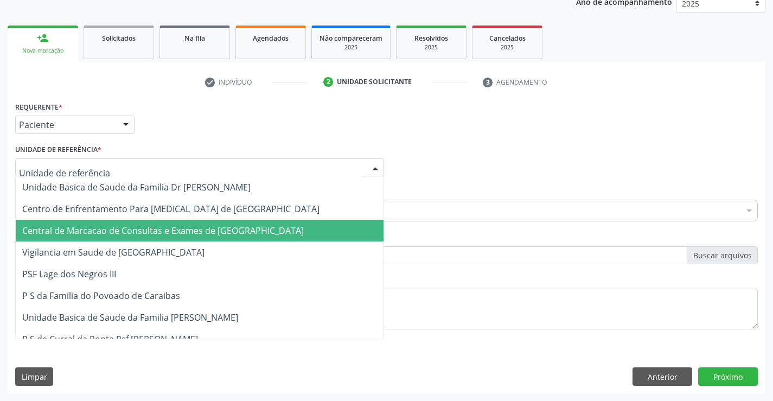
drag, startPoint x: 141, startPoint y: 224, endPoint x: 144, endPoint y: 220, distance: 5.6
click at [141, 225] on span "Central de Marcacao de Consultas e Exames de [GEOGRAPHIC_DATA]" at bounding box center [162, 230] width 281 height 12
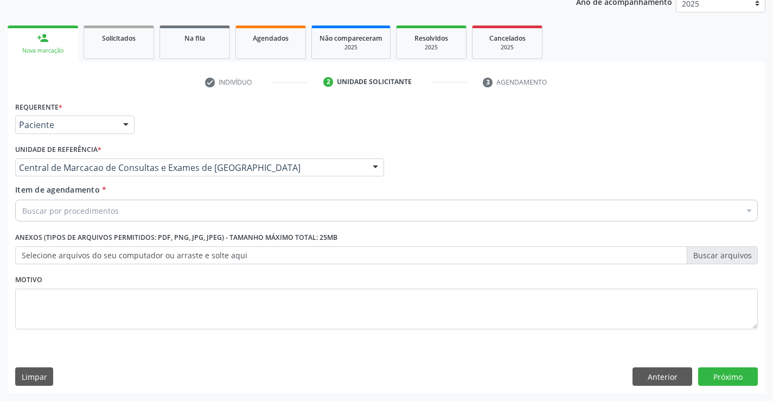
click at [147, 209] on div "Buscar por procedimentos" at bounding box center [386, 211] width 742 height 22
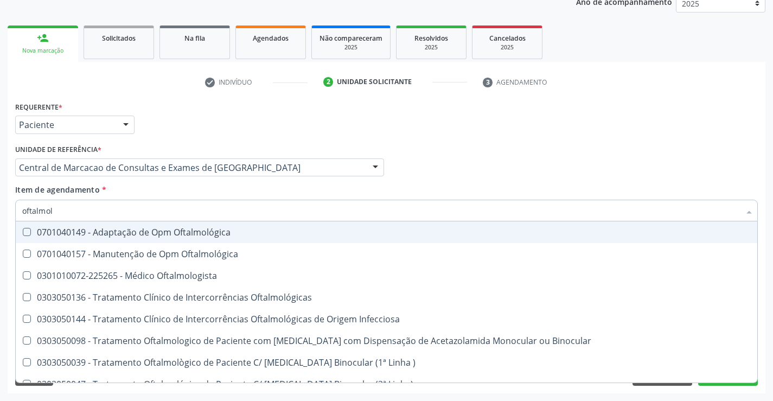
type input "oftalmolo"
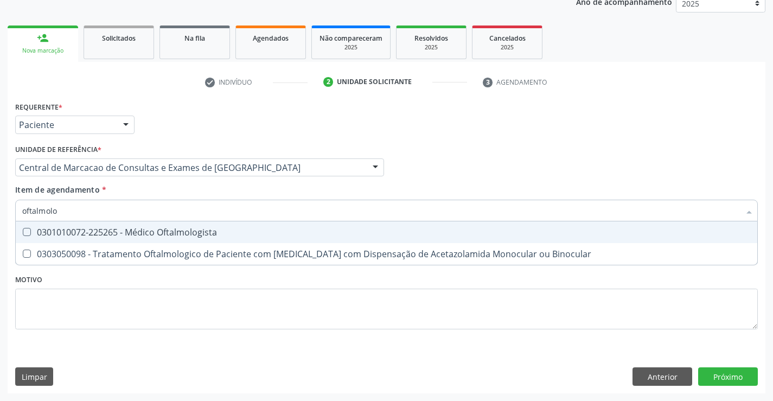
click at [234, 236] on div "0301010072-225265 - Médico Oftalmologista" at bounding box center [386, 232] width 728 height 9
checkbox Oftalmologista "true"
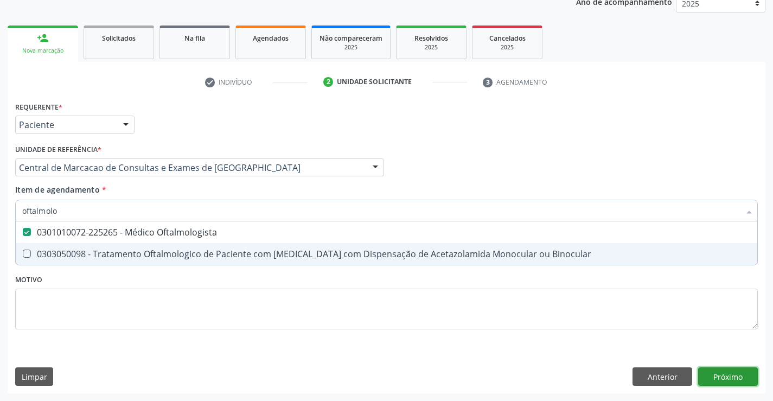
click at [712, 378] on div "Requerente * Paciente Profissional de Saúde Paciente Nenhum resultado encontrad…" at bounding box center [386, 246] width 757 height 294
checkbox Binocular "true"
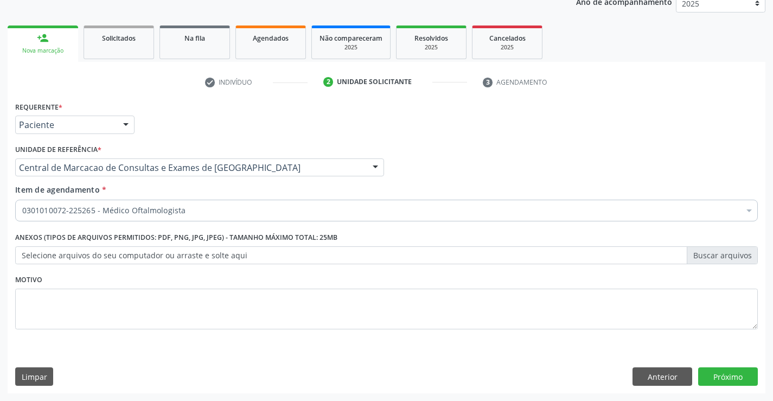
click at [728, 365] on div "Requerente * Paciente Profissional de Saúde Paciente Nenhum resultado encontrad…" at bounding box center [386, 246] width 757 height 294
click at [730, 370] on button "Próximo" at bounding box center [728, 376] width 60 height 18
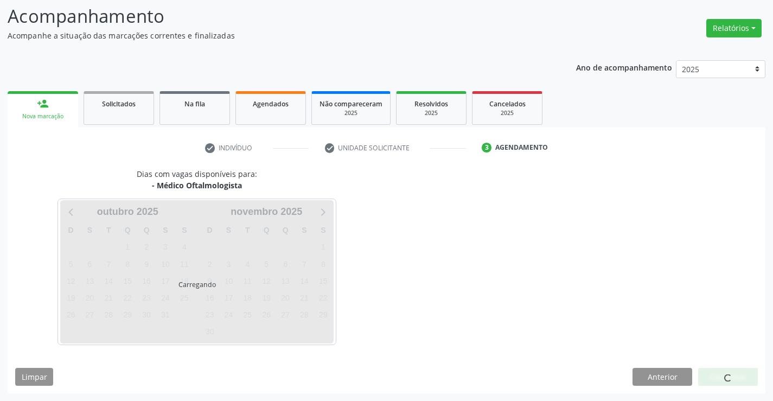
scroll to position [103, 0]
